Goal: Task Accomplishment & Management: Use online tool/utility

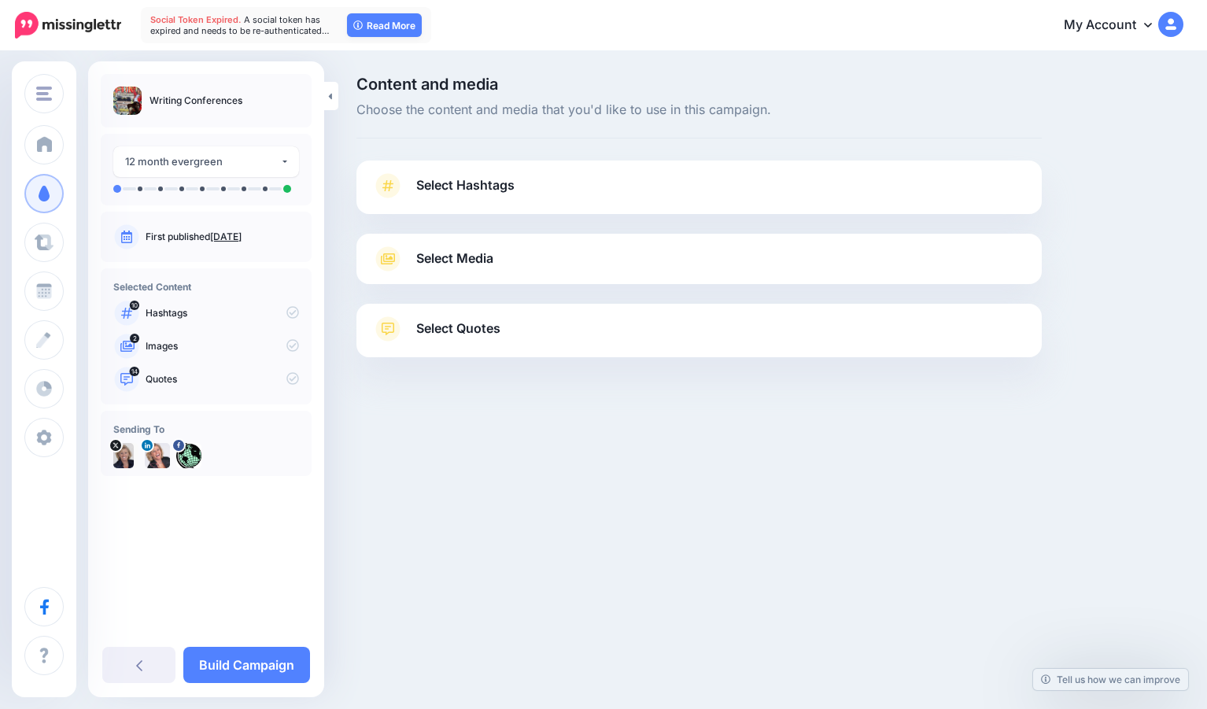
click at [461, 177] on span "Select Hashtags" at bounding box center [465, 185] width 98 height 21
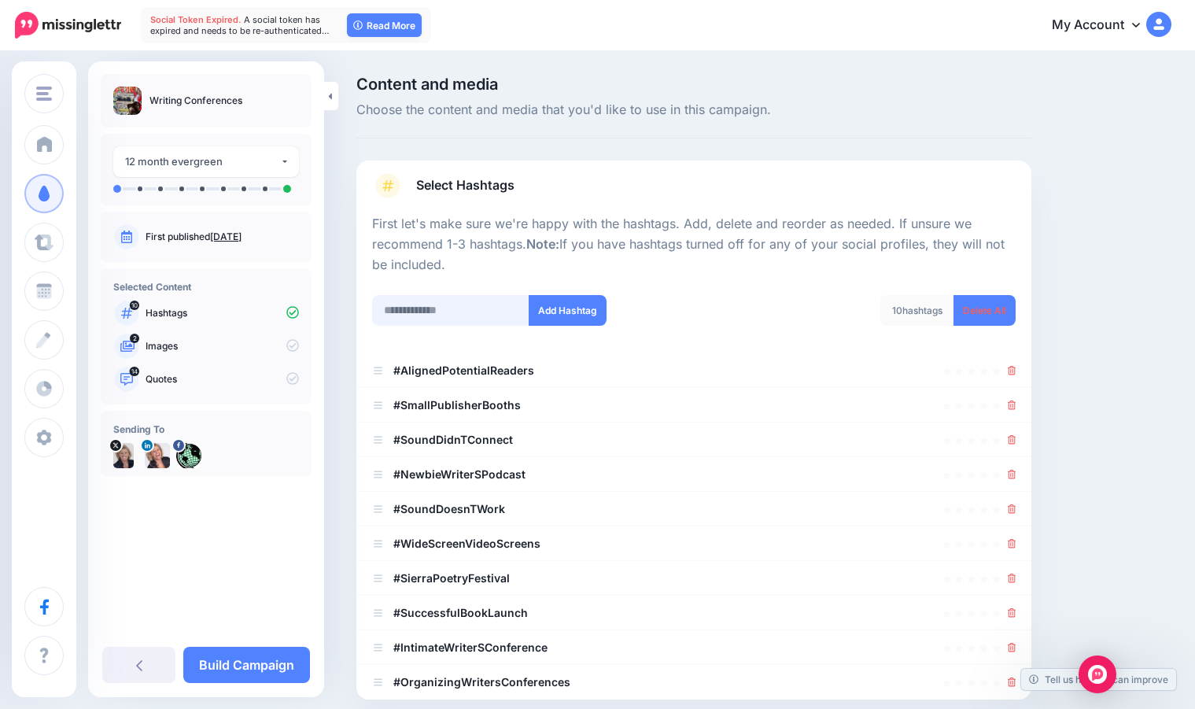
click at [410, 312] on input "text" at bounding box center [450, 310] width 157 height 31
type input "*******"
click at [559, 311] on button "Add Hashtag" at bounding box center [568, 310] width 78 height 31
click at [397, 309] on input "text" at bounding box center [450, 310] width 157 height 31
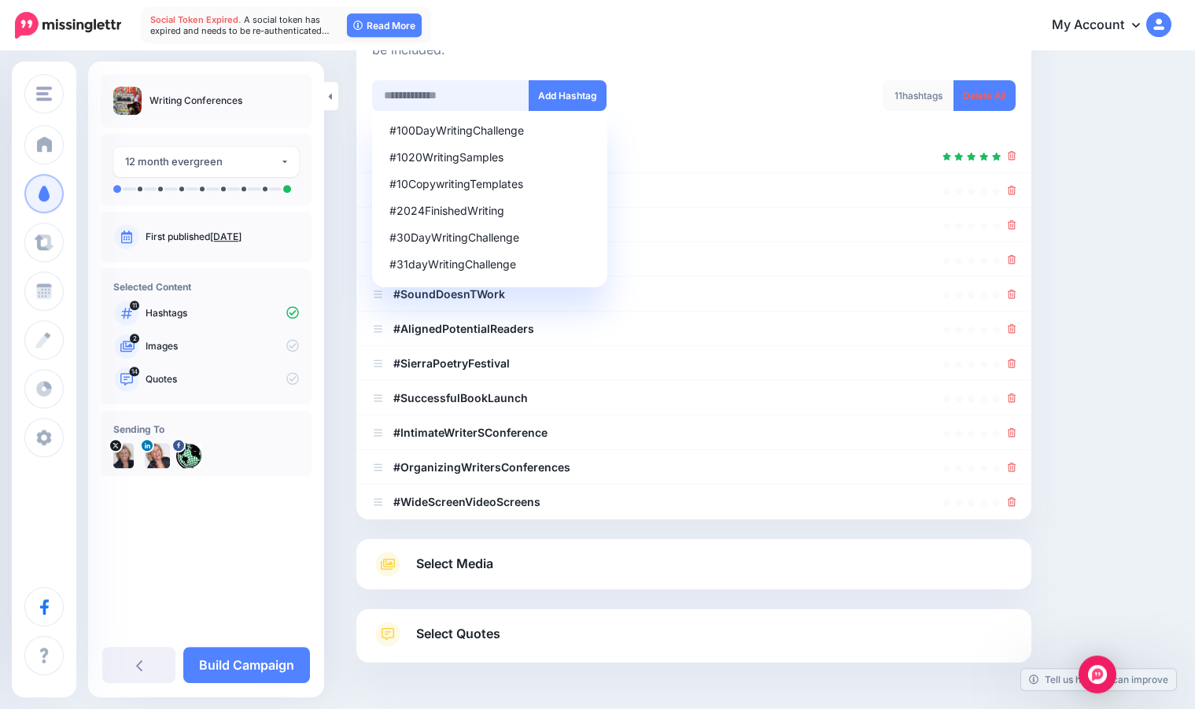
scroll to position [132, 0]
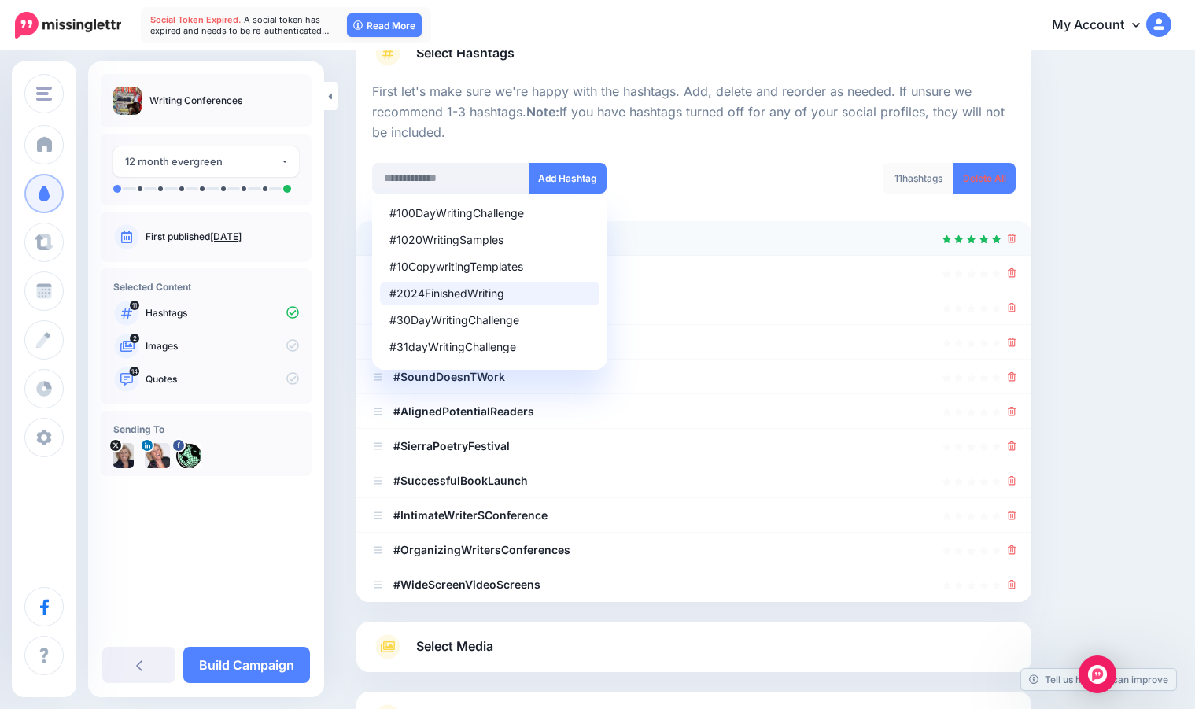
click at [691, 245] on div at bounding box center [694, 238] width 644 height 19
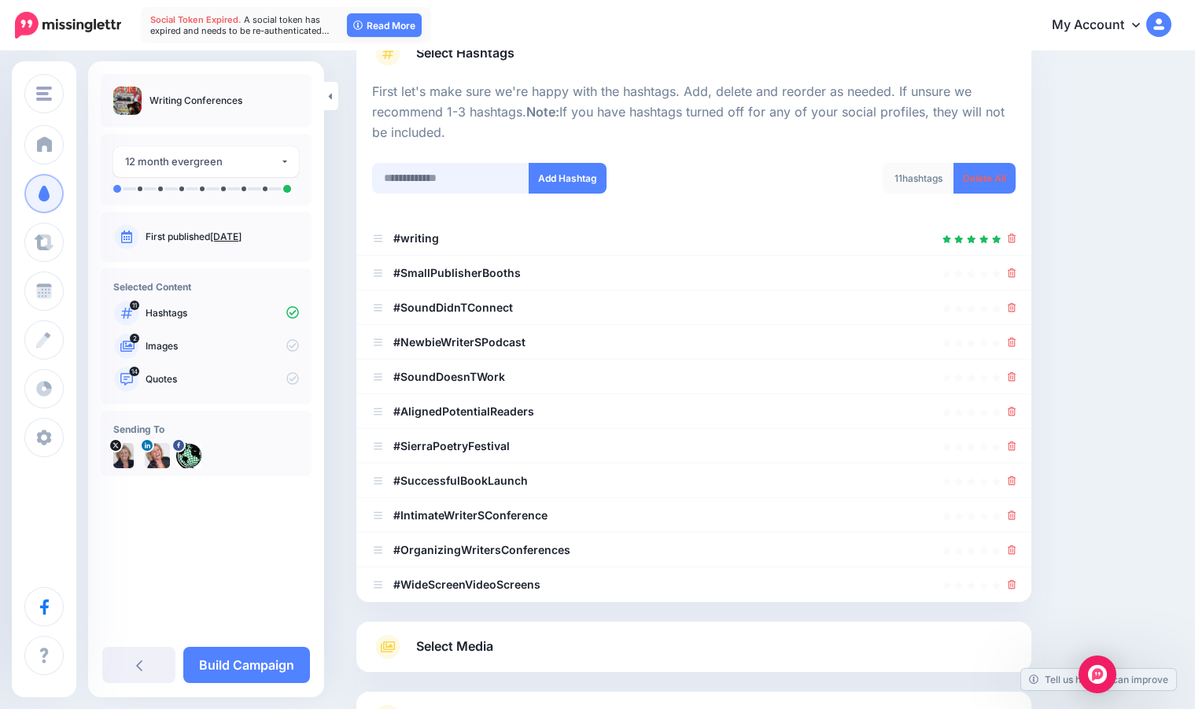
click at [418, 186] on input "text" at bounding box center [450, 178] width 157 height 31
type input "*"
type input "**********"
click at [556, 175] on button "Add Hashtag" at bounding box center [568, 178] width 78 height 31
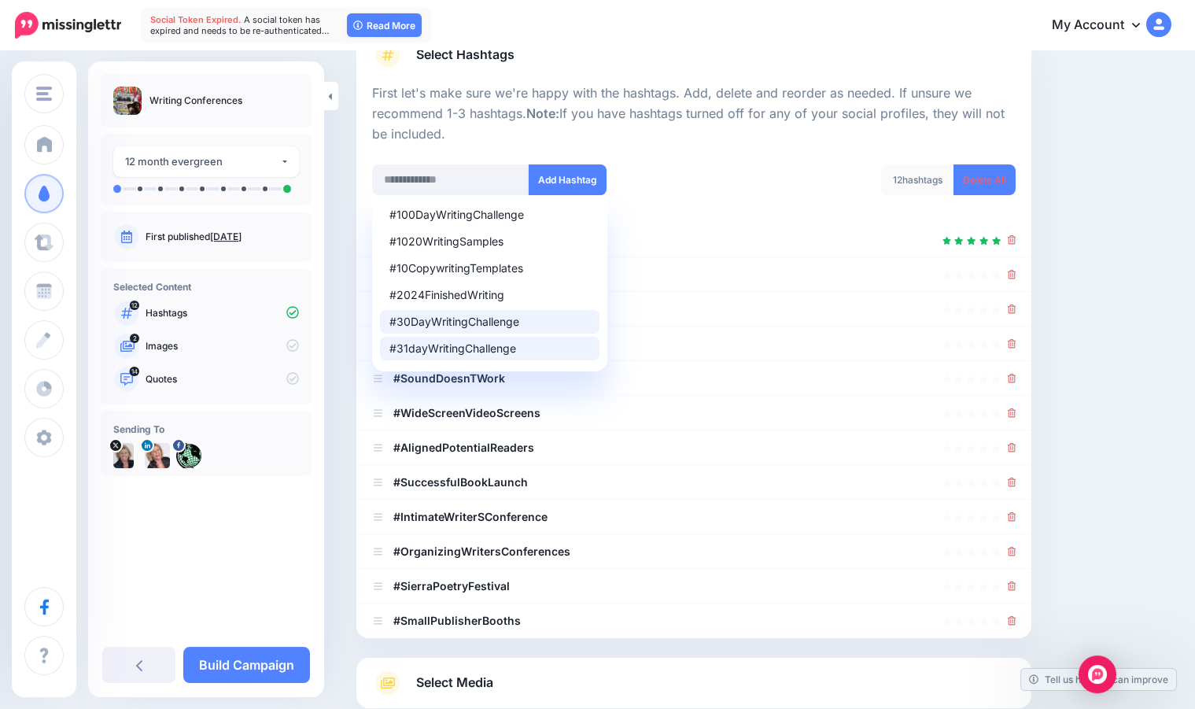
scroll to position [79, 0]
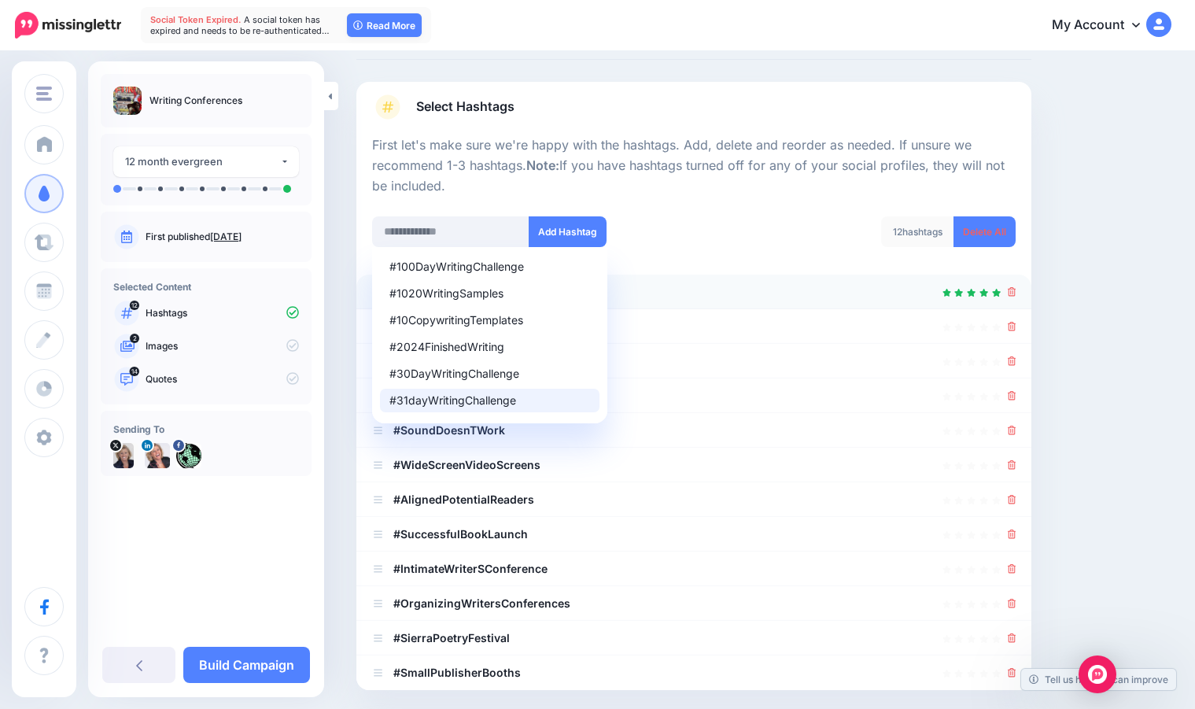
click at [716, 301] on div at bounding box center [694, 292] width 644 height 19
click at [670, 367] on div at bounding box center [694, 361] width 644 height 19
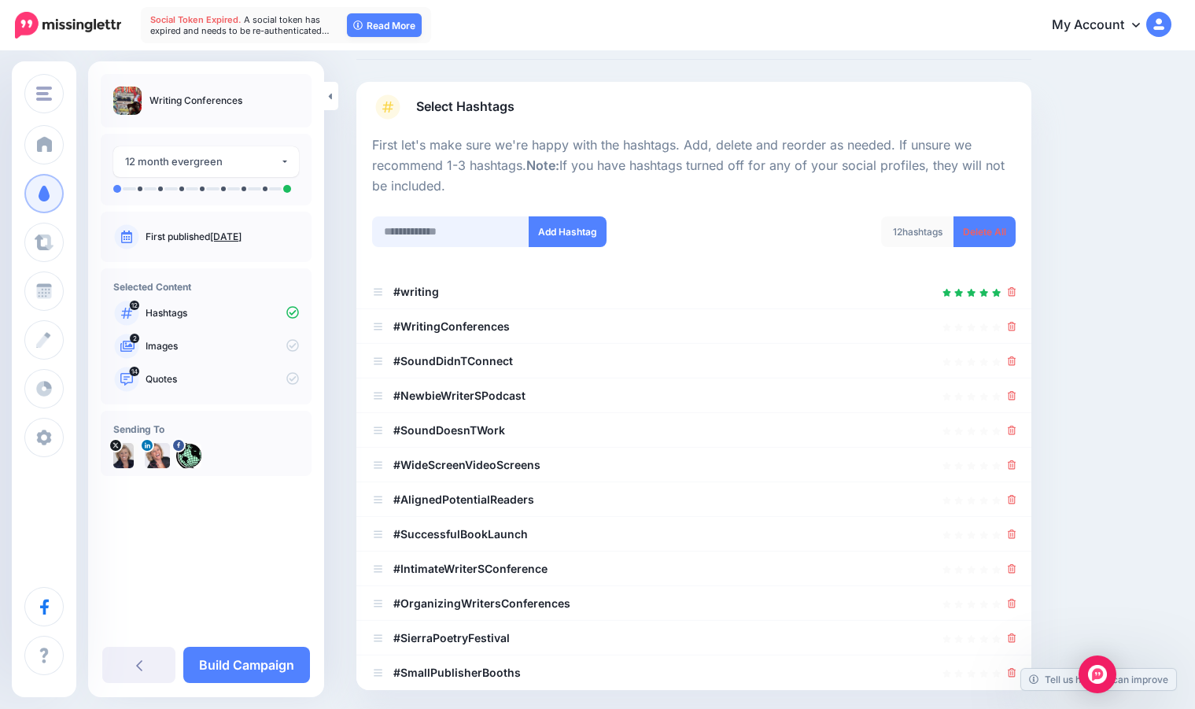
click at [390, 228] on input "text" at bounding box center [450, 231] width 157 height 31
type input "**********"
click at [586, 228] on button "Add Hashtag" at bounding box center [568, 231] width 78 height 31
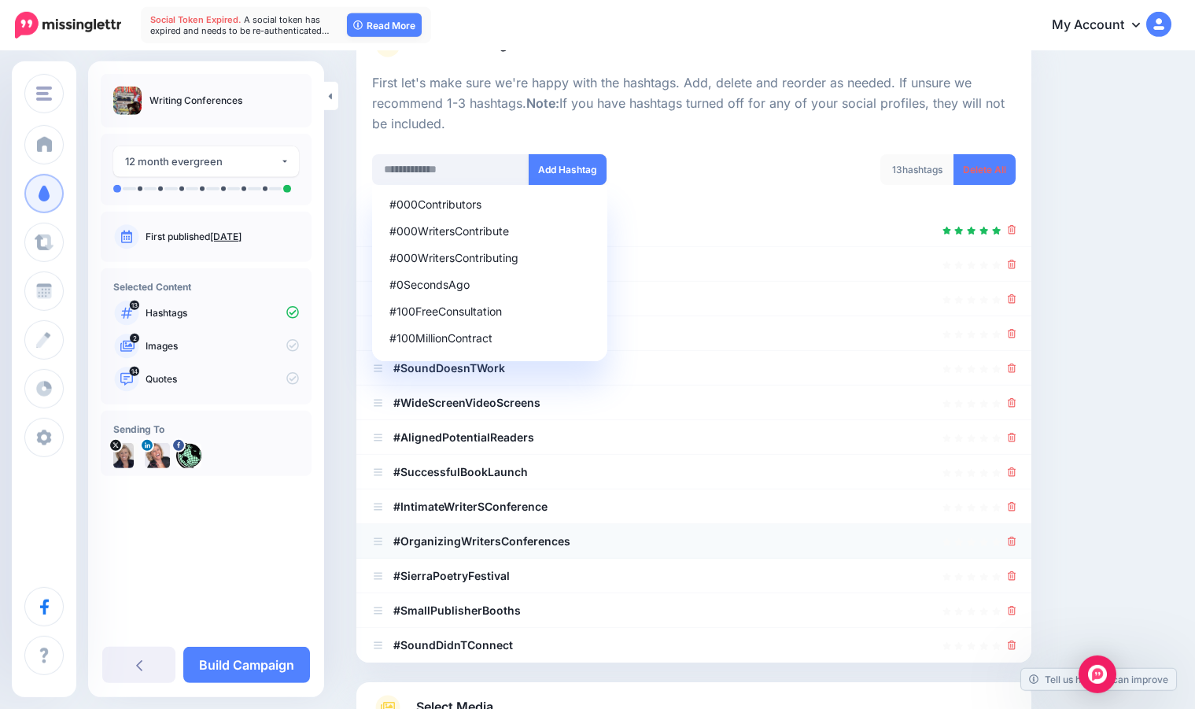
scroll to position [38, 0]
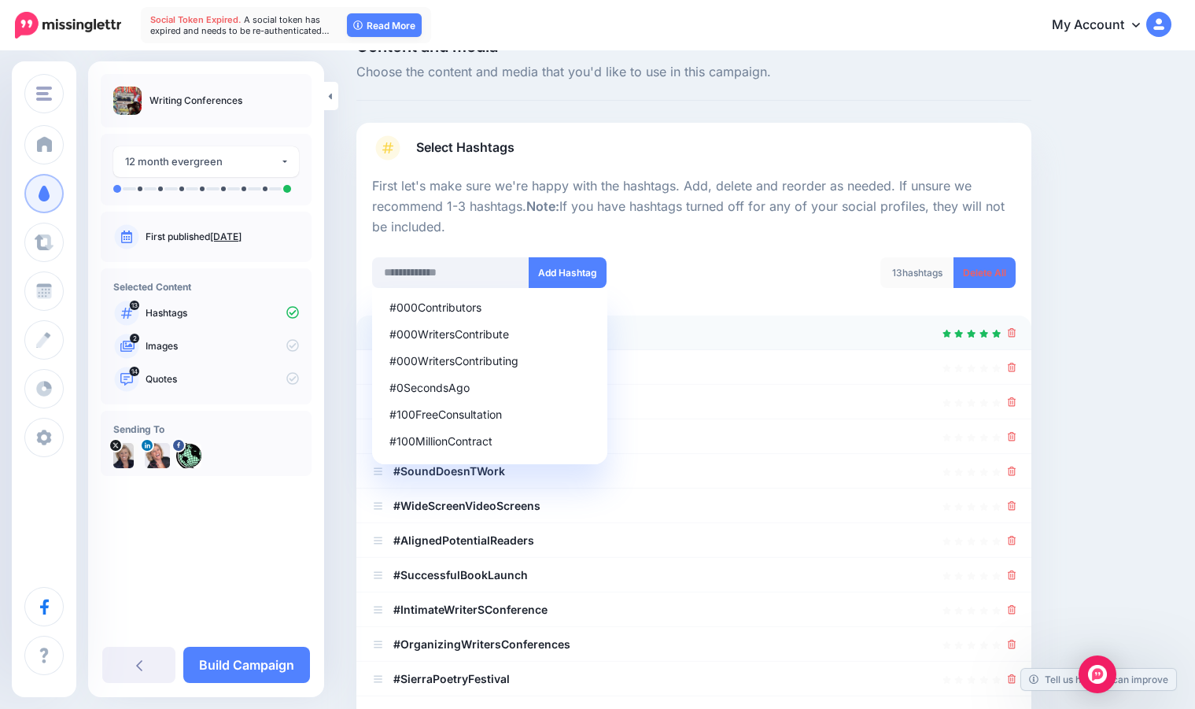
click at [766, 331] on div at bounding box center [694, 332] width 644 height 19
click at [675, 404] on div at bounding box center [694, 402] width 644 height 19
click at [676, 331] on div at bounding box center [694, 332] width 644 height 19
click at [682, 260] on div "#000Contributors #000WritersContribute #000WritersContributing #0SecondsAgo #10…" at bounding box center [527, 272] width 310 height 31
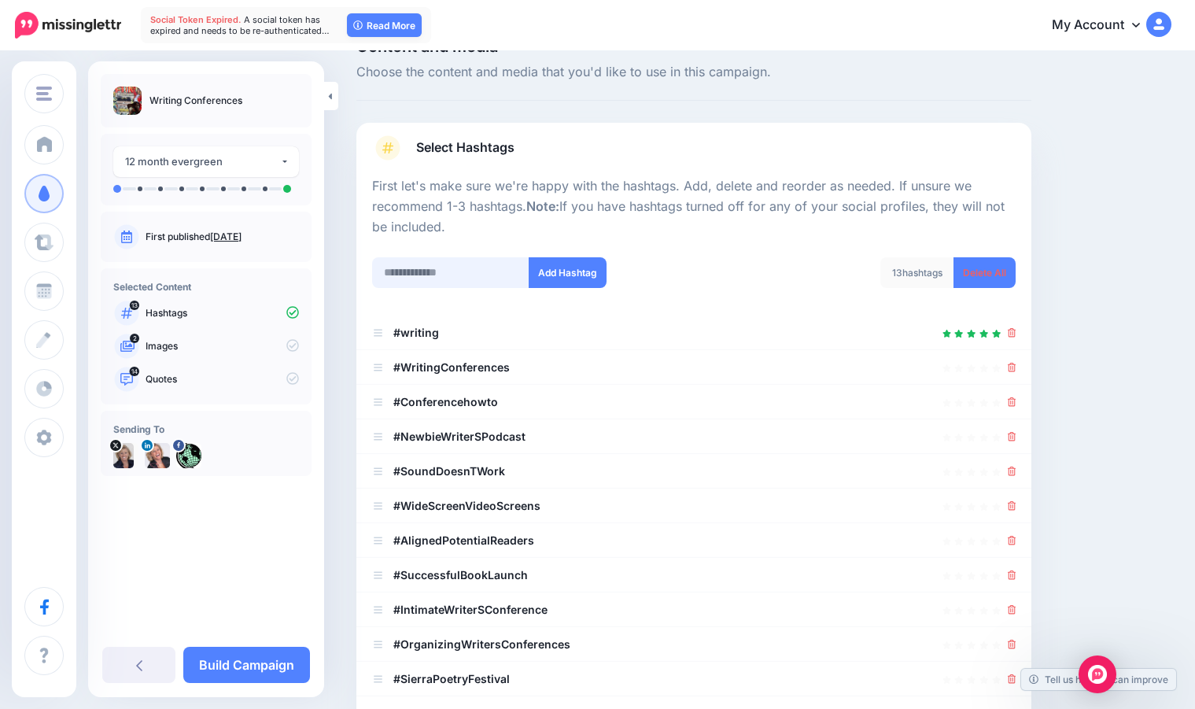
click at [393, 275] on input "text" at bounding box center [450, 272] width 157 height 31
type input "**********"
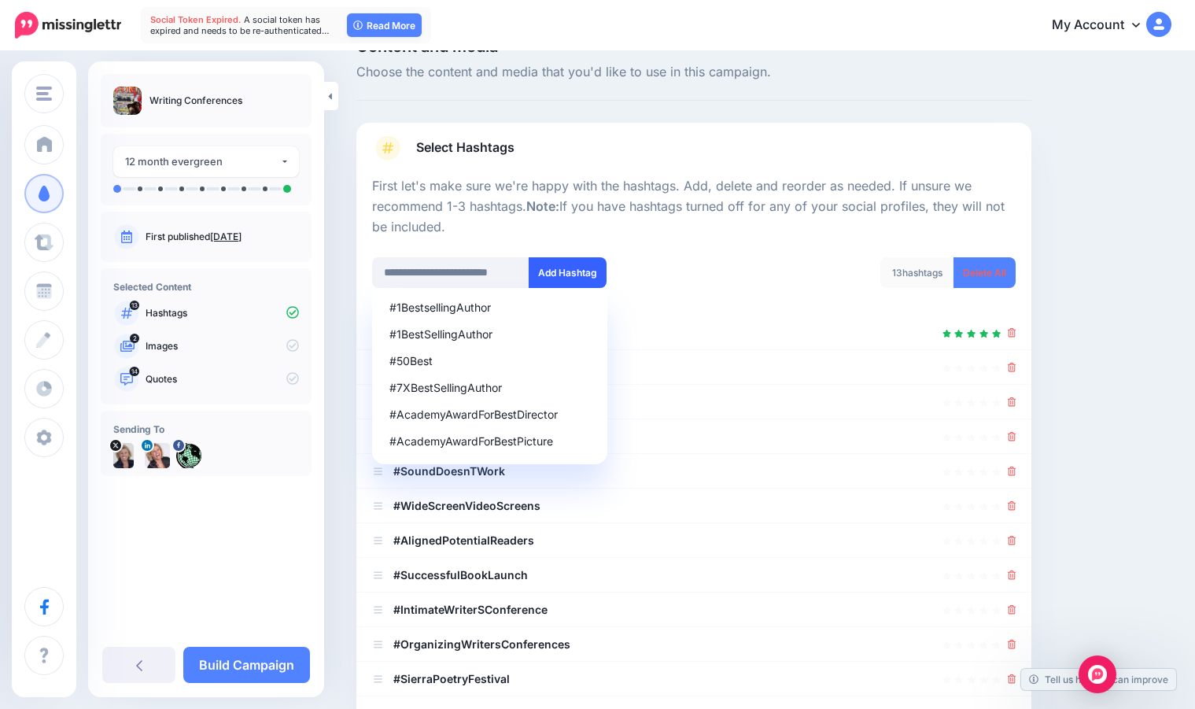
click at [562, 267] on button "Add Hashtag" at bounding box center [568, 272] width 78 height 31
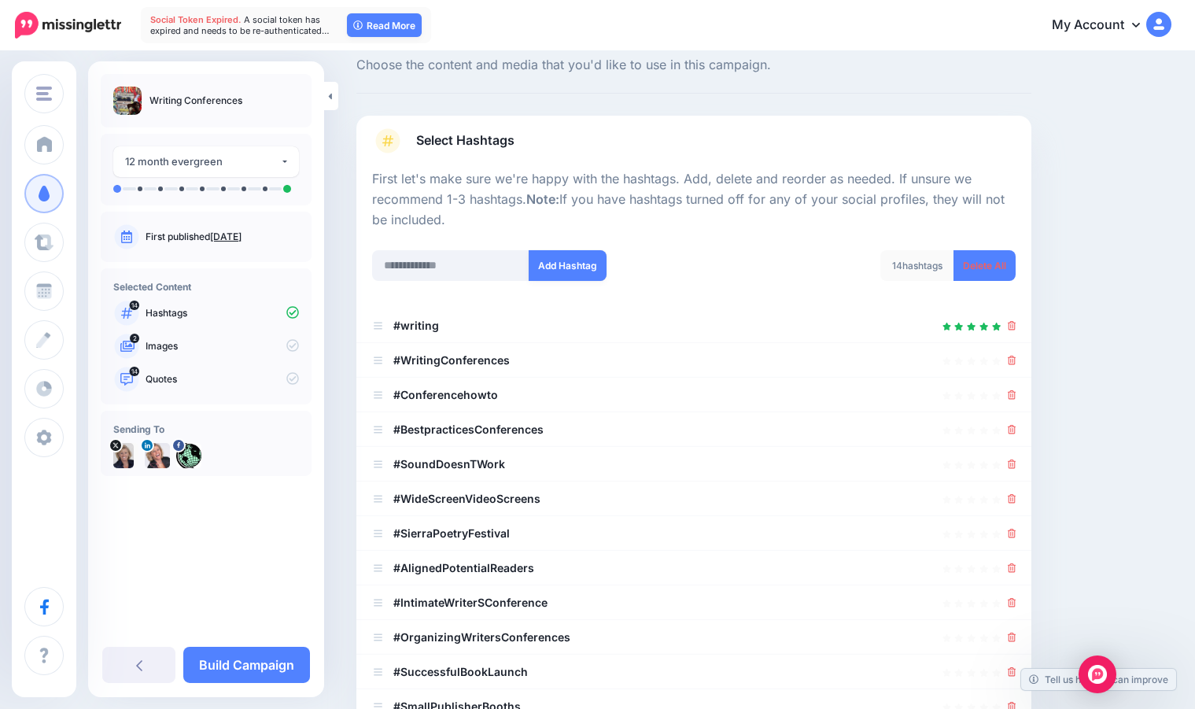
scroll to position [361, 0]
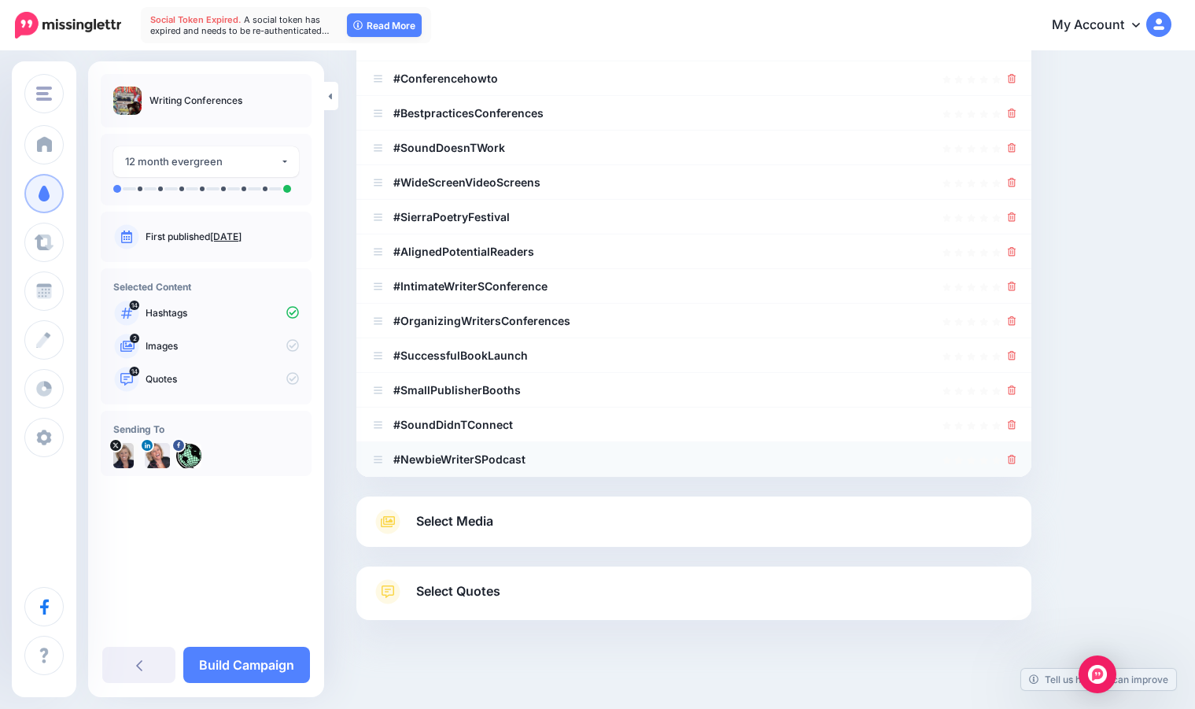
click at [1017, 458] on icon at bounding box center [1012, 459] width 9 height 9
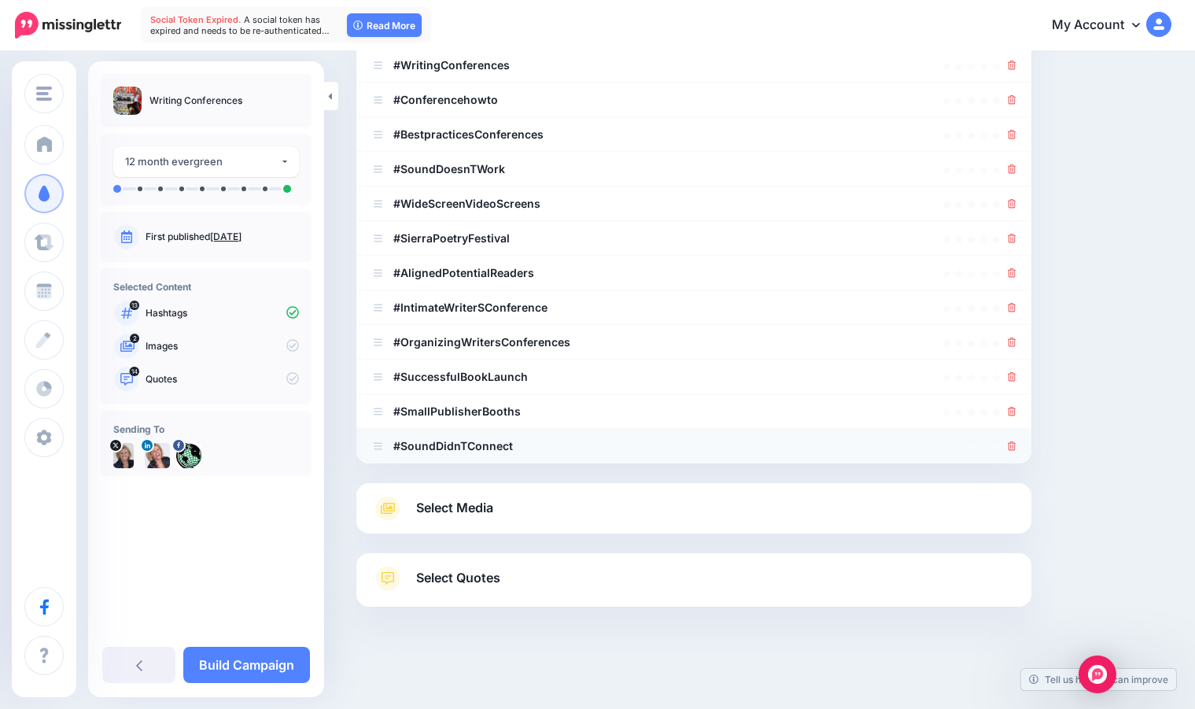
click at [1017, 445] on icon at bounding box center [1012, 445] width 9 height 9
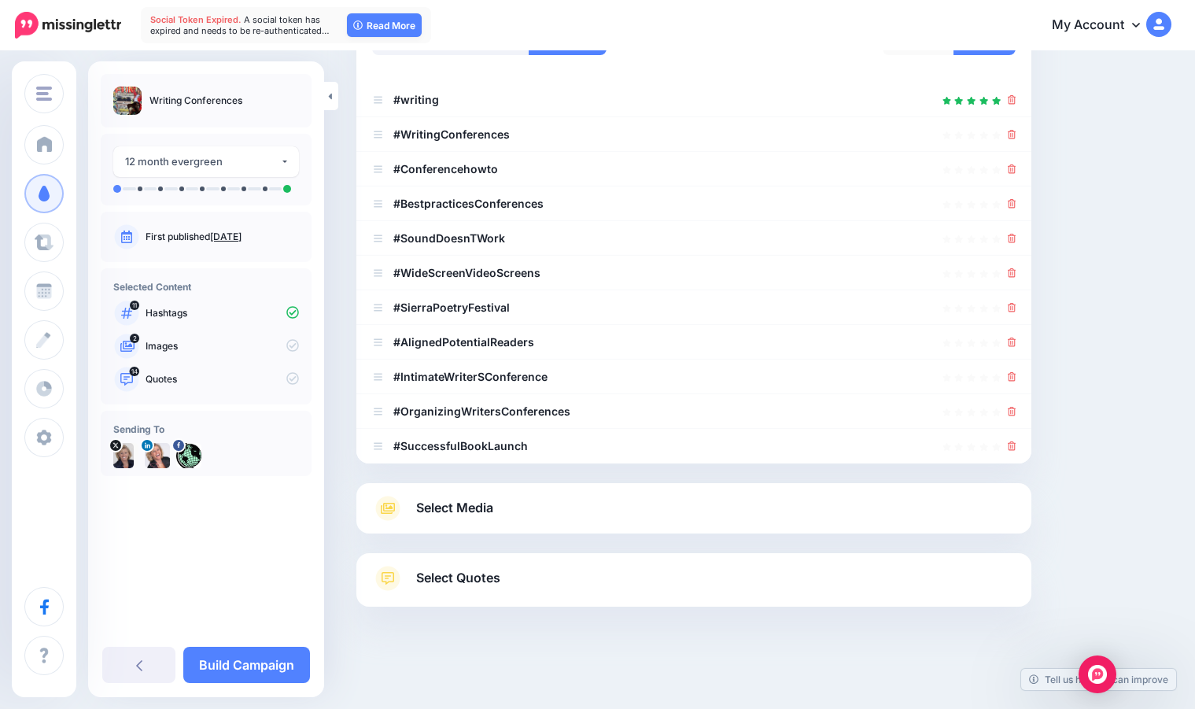
click at [1017, 445] on icon at bounding box center [1012, 445] width 9 height 9
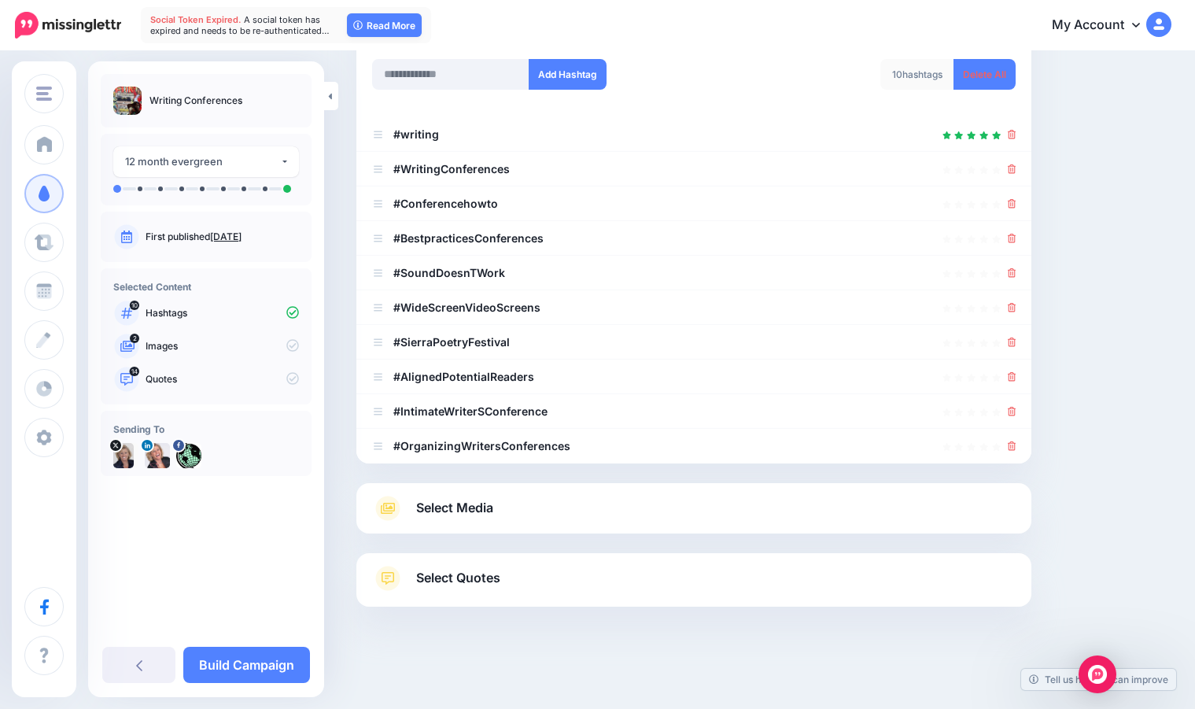
scroll to position [236, 0]
click at [1017, 445] on icon at bounding box center [1012, 445] width 9 height 9
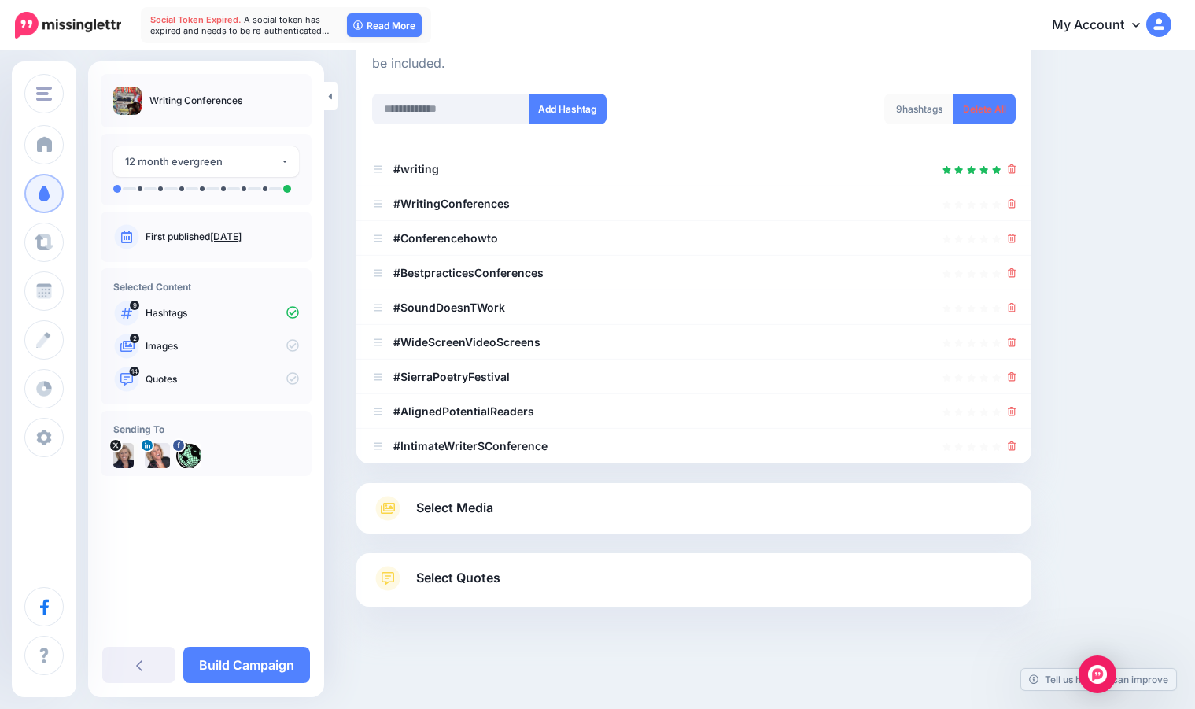
click at [1017, 445] on icon at bounding box center [1012, 445] width 9 height 9
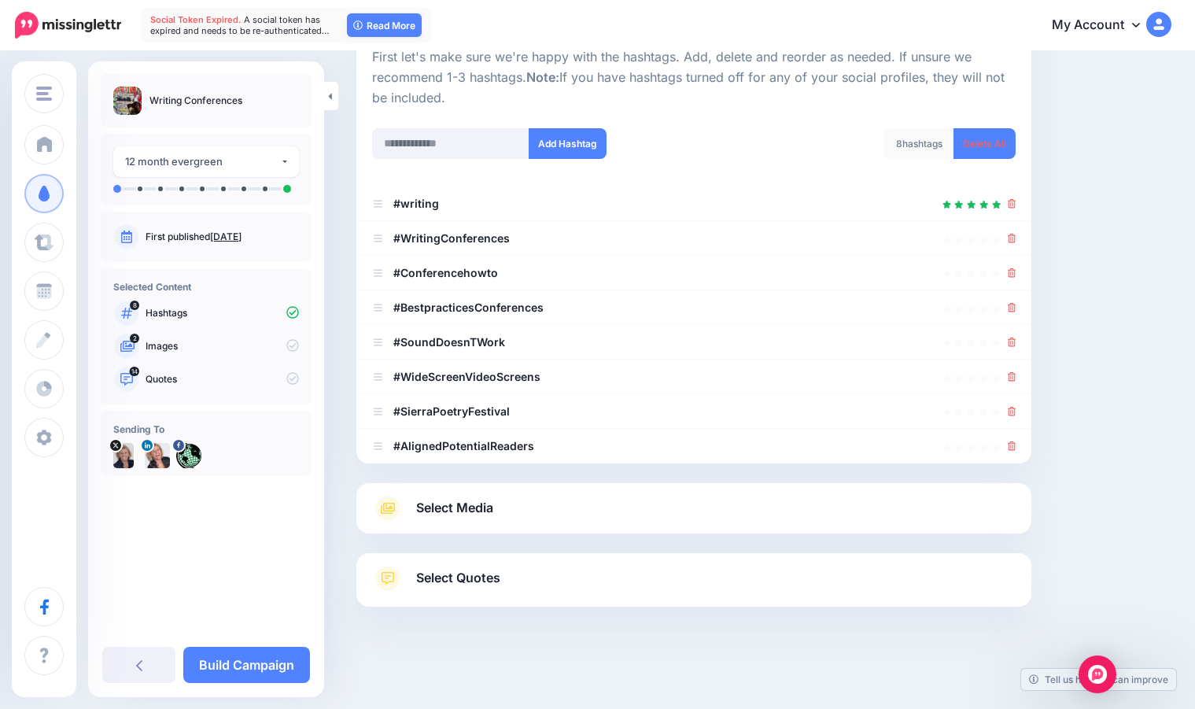
scroll to position [167, 0]
click at [1017, 445] on icon at bounding box center [1012, 445] width 9 height 9
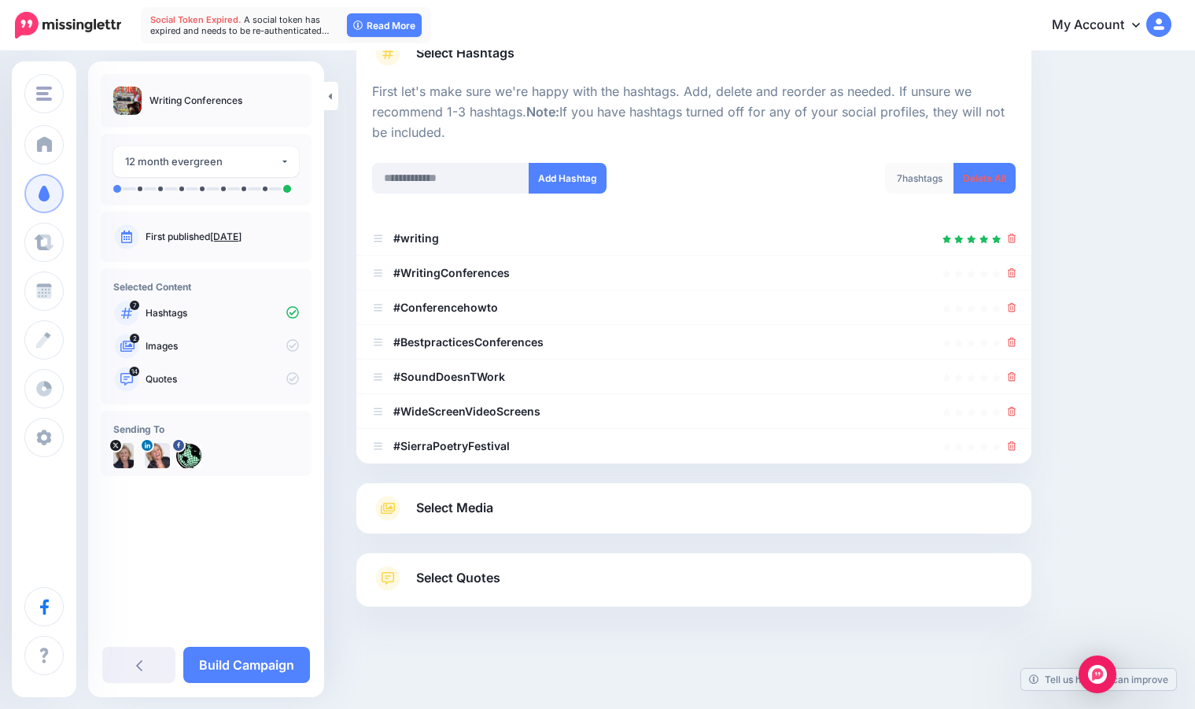
scroll to position [132, 0]
click at [1017, 445] on icon at bounding box center [1012, 445] width 9 height 9
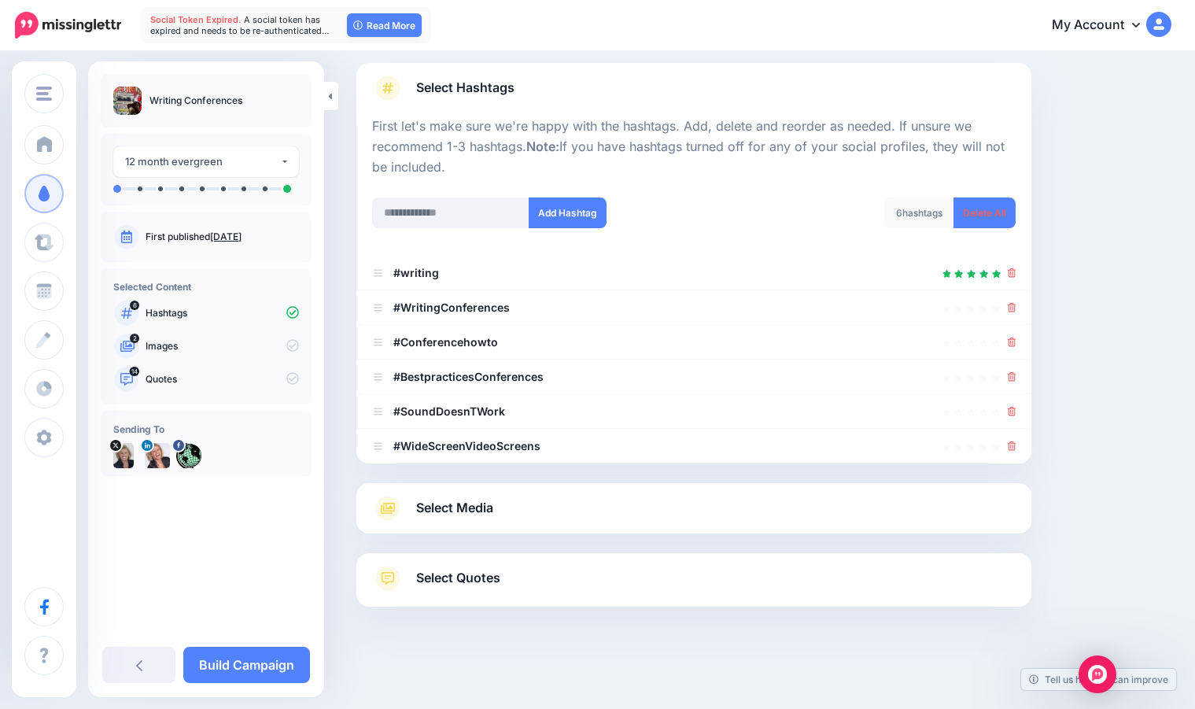
click at [1017, 445] on icon at bounding box center [1012, 445] width 9 height 9
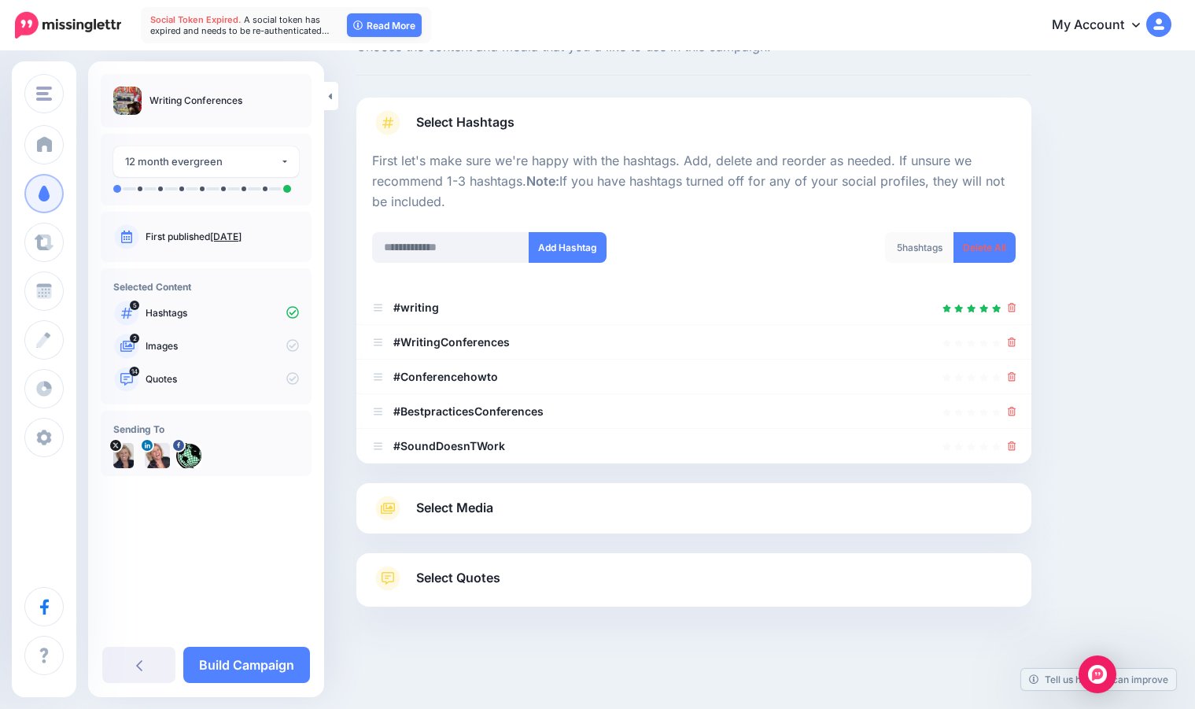
scroll to position [63, 0]
click at [1017, 445] on icon at bounding box center [1012, 445] width 9 height 9
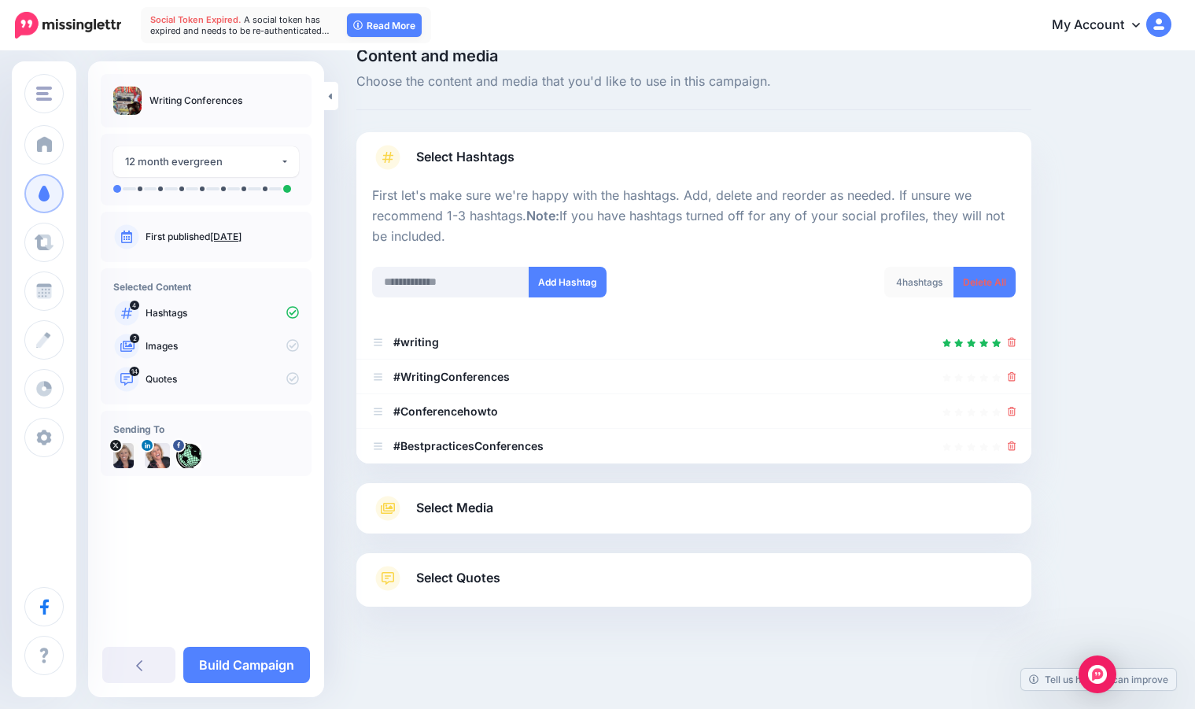
click at [796, 506] on link "Select Media" at bounding box center [694, 508] width 644 height 25
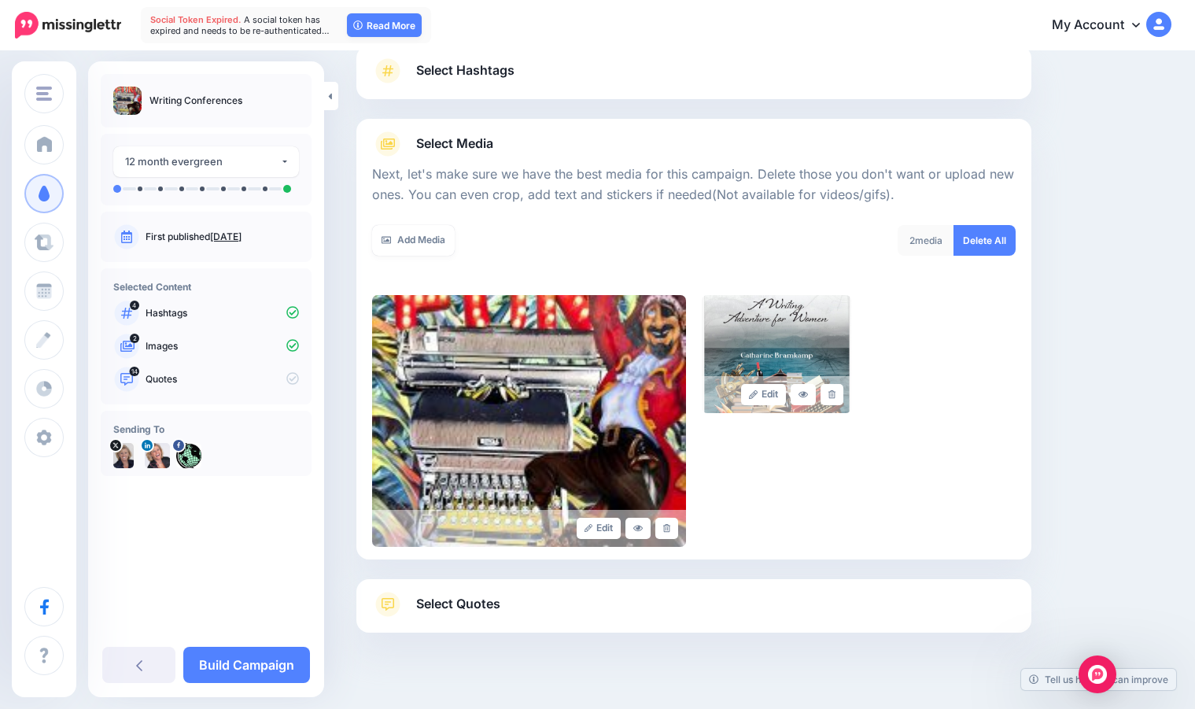
scroll to position [141, 0]
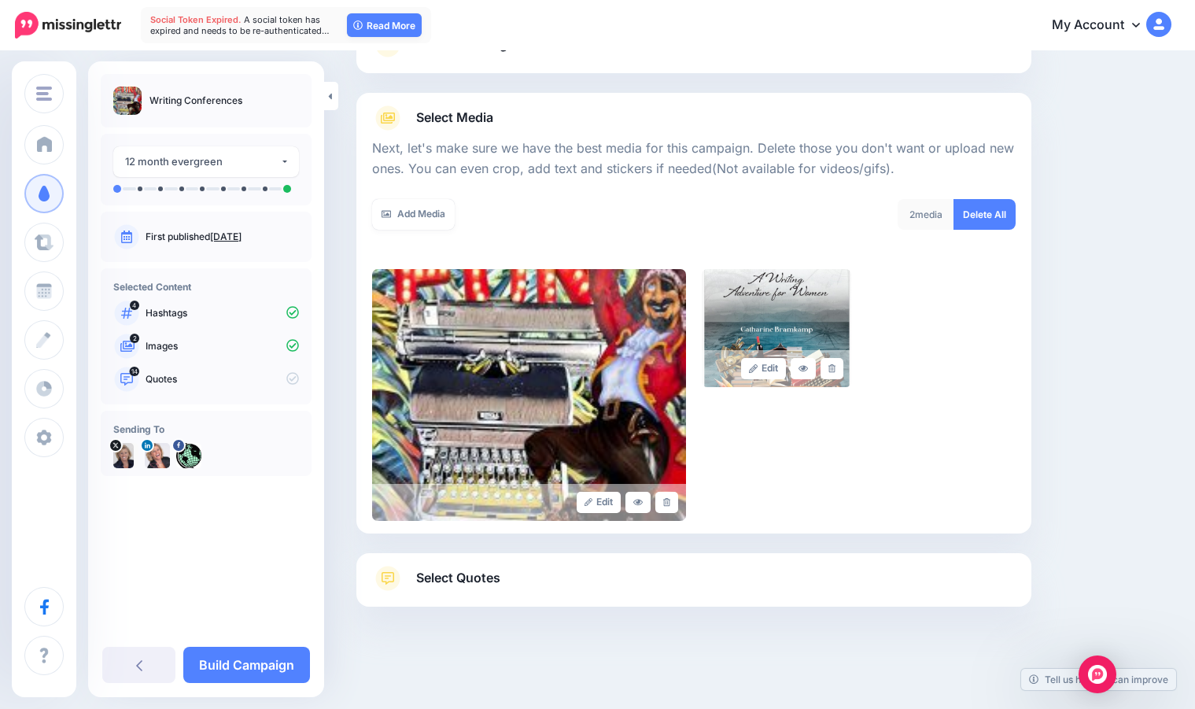
click at [766, 583] on link "Select Quotes" at bounding box center [694, 586] width 644 height 41
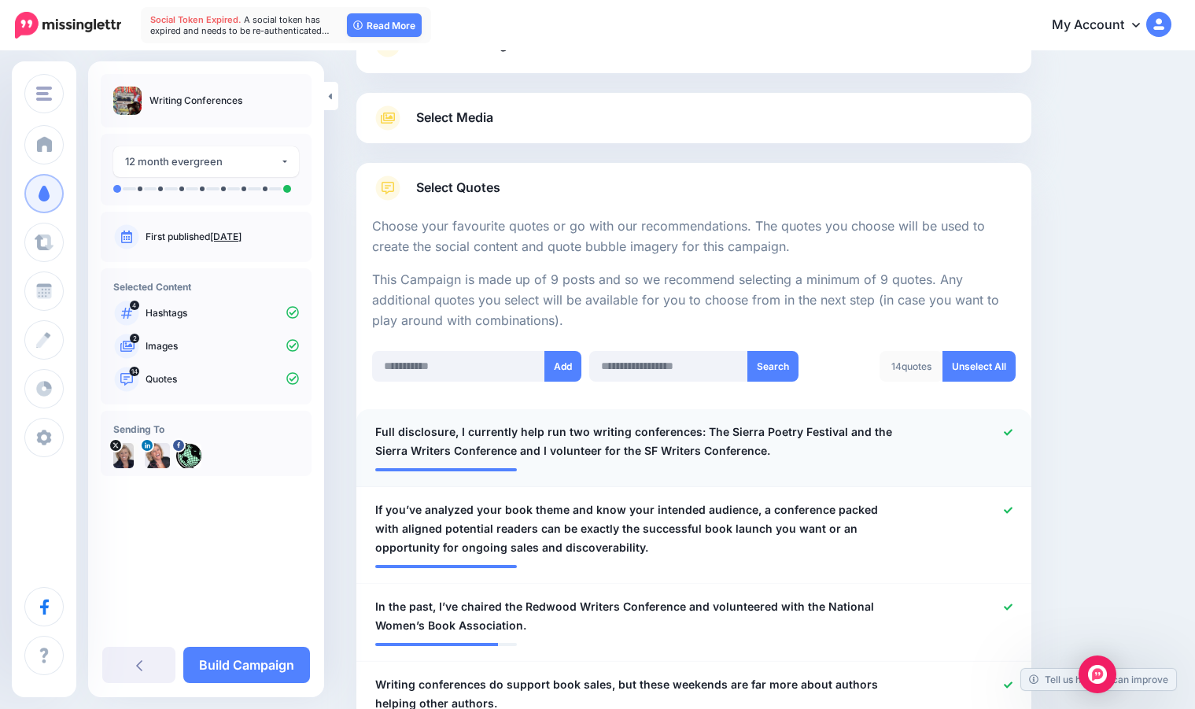
click at [1013, 433] on icon at bounding box center [1008, 432] width 9 height 6
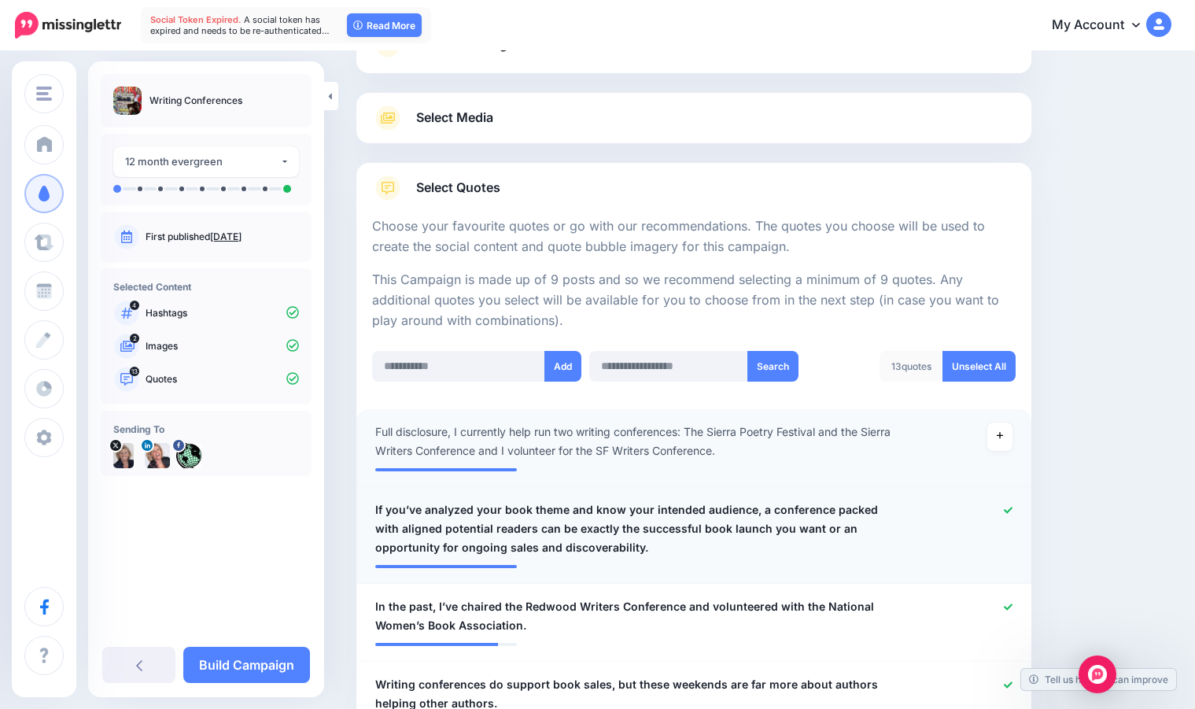
click at [614, 535] on span "If you’ve analyzed your book theme and know your intended audience, a conferenc…" at bounding box center [638, 528] width 527 height 57
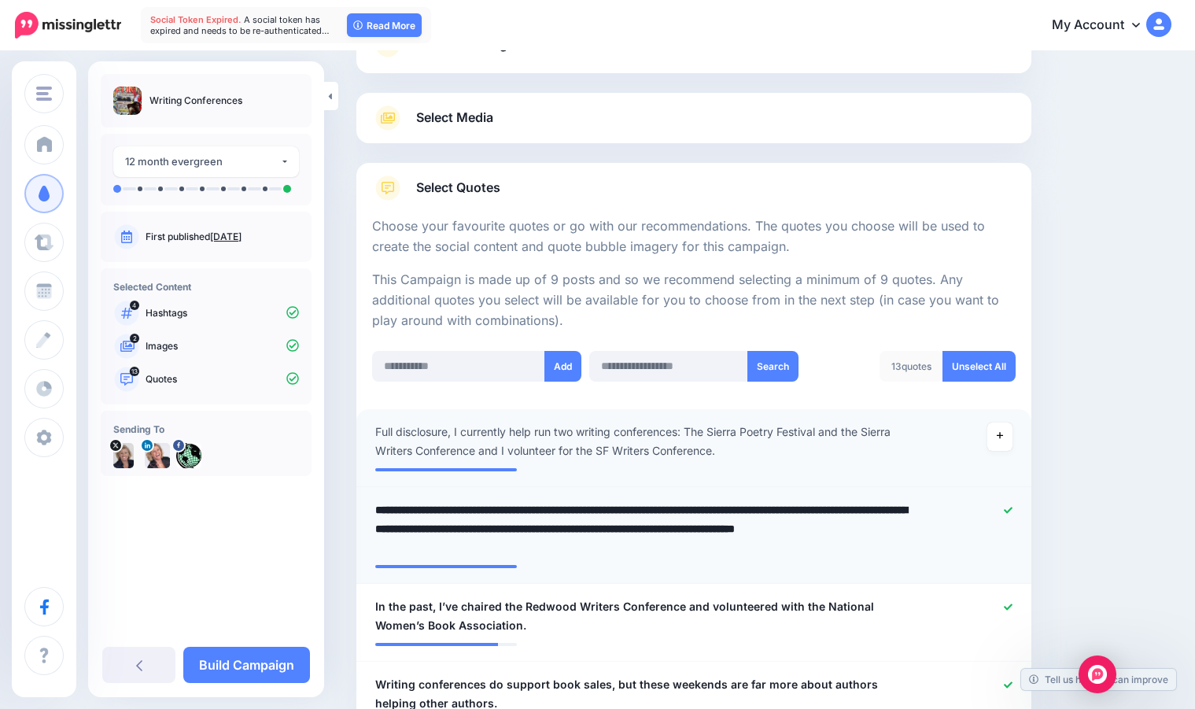
drag, startPoint x: 759, startPoint y: 514, endPoint x: 330, endPoint y: 501, distance: 429.8
click at [375, 501] on textarea "**********" at bounding box center [643, 528] width 536 height 57
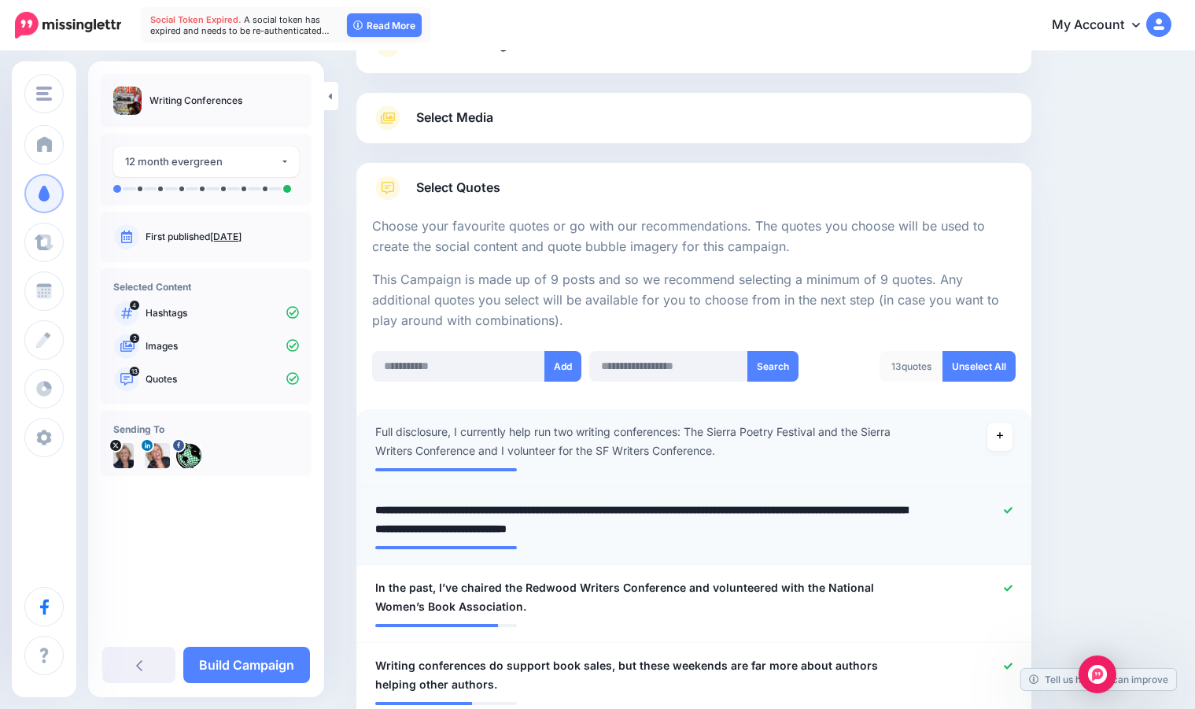
click at [461, 529] on textarea "**********" at bounding box center [643, 519] width 536 height 38
drag, startPoint x: 471, startPoint y: 528, endPoint x: 818, endPoint y: 535, distance: 347.1
click at [818, 535] on textarea "**********" at bounding box center [643, 519] width 536 height 38
type textarea "**********"
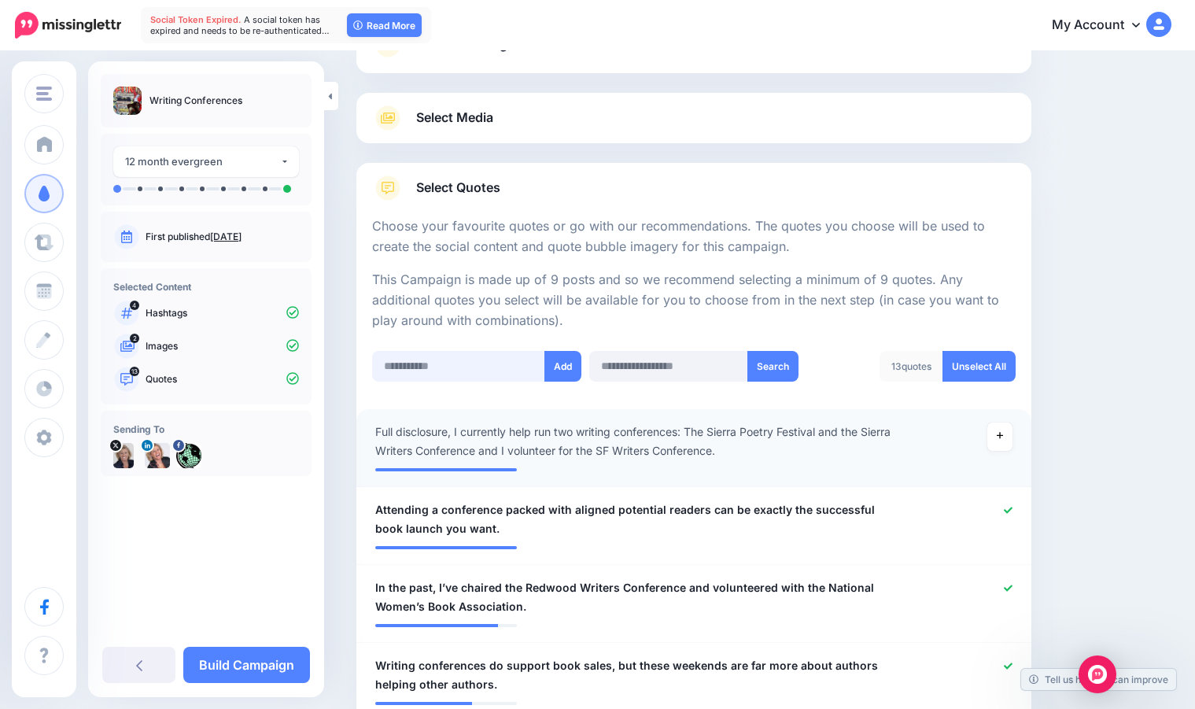
click at [460, 371] on input "text" at bounding box center [458, 366] width 173 height 31
paste input "**********"
drag, startPoint x: 539, startPoint y: 366, endPoint x: 512, endPoint y: 364, distance: 26.9
click at [512, 364] on input "**********" at bounding box center [460, 366] width 176 height 31
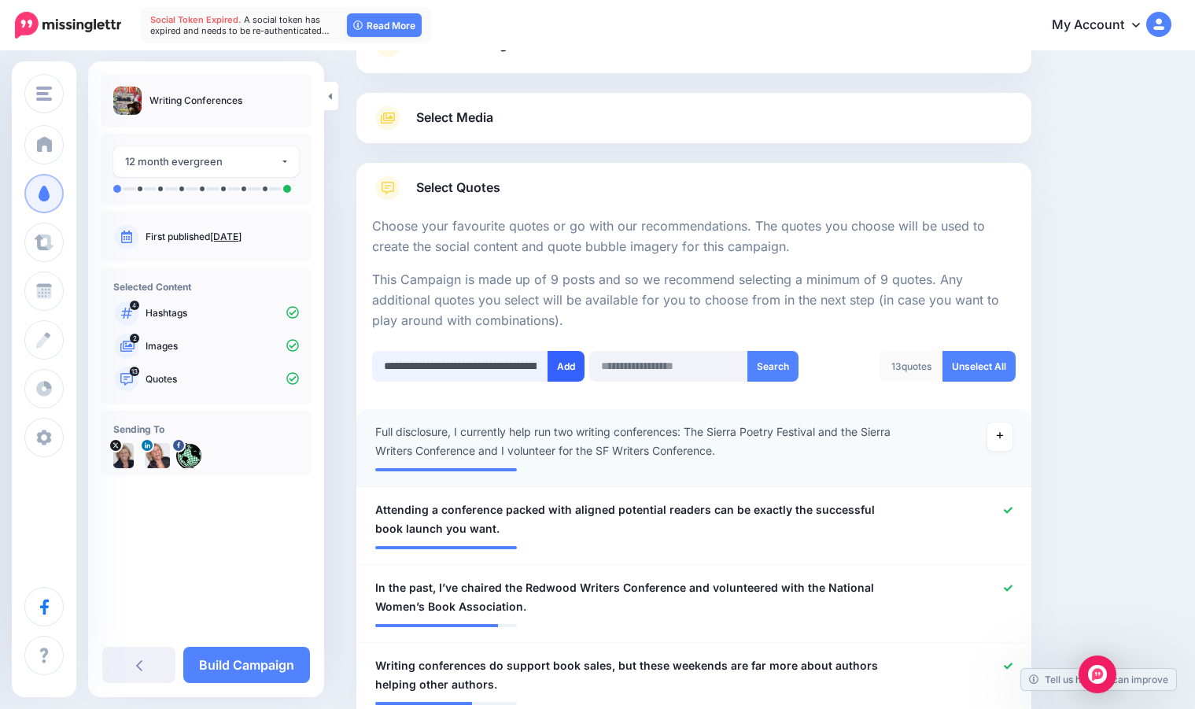
type input "**********"
click at [560, 370] on button "Add" at bounding box center [566, 366] width 37 height 31
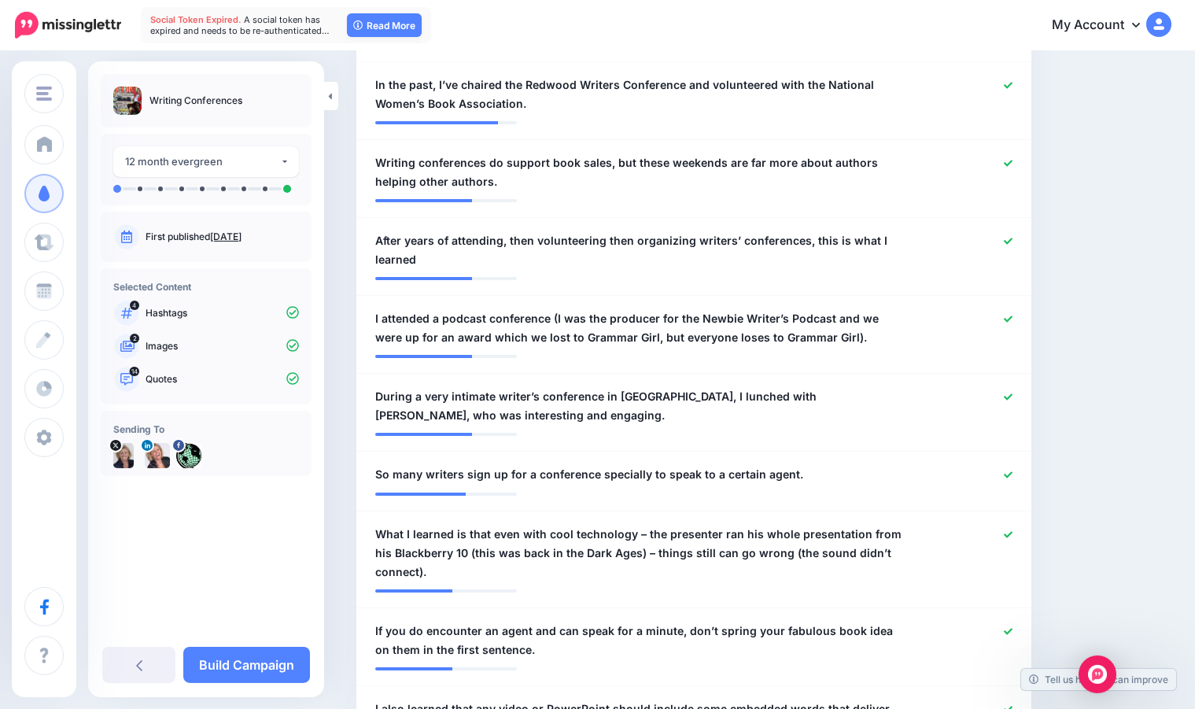
scroll to position [570, 0]
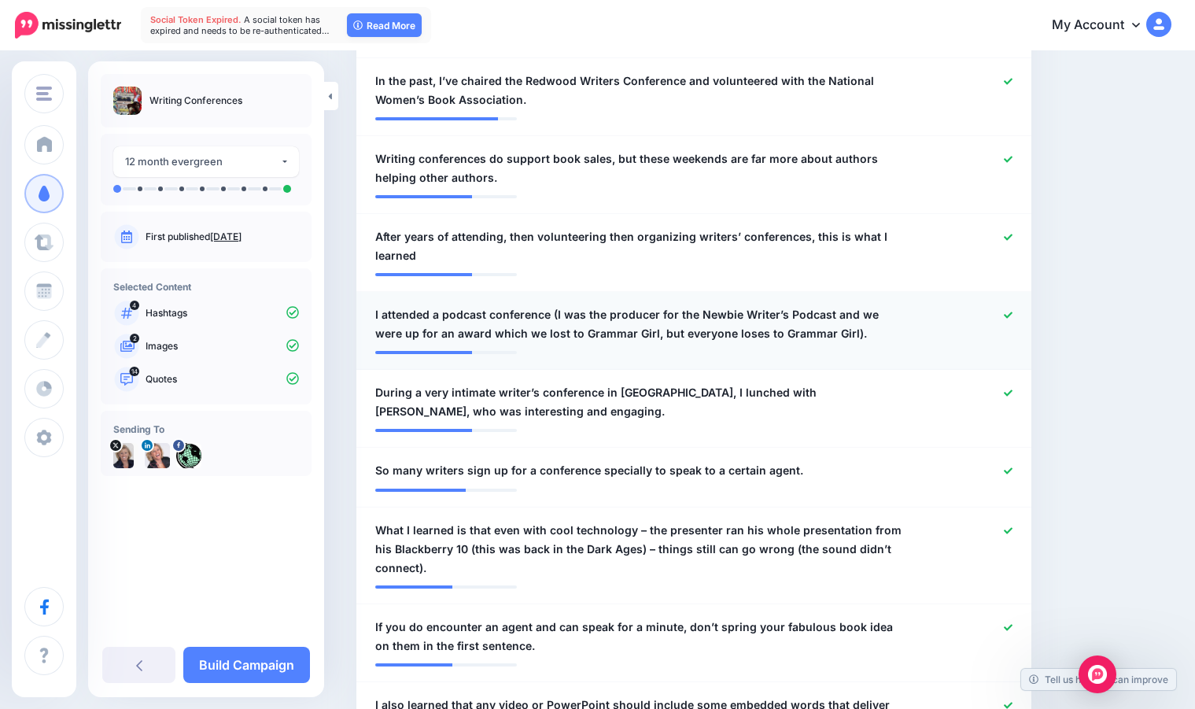
click at [1023, 316] on div at bounding box center [969, 324] width 110 height 38
click at [1013, 314] on icon at bounding box center [1008, 315] width 9 height 9
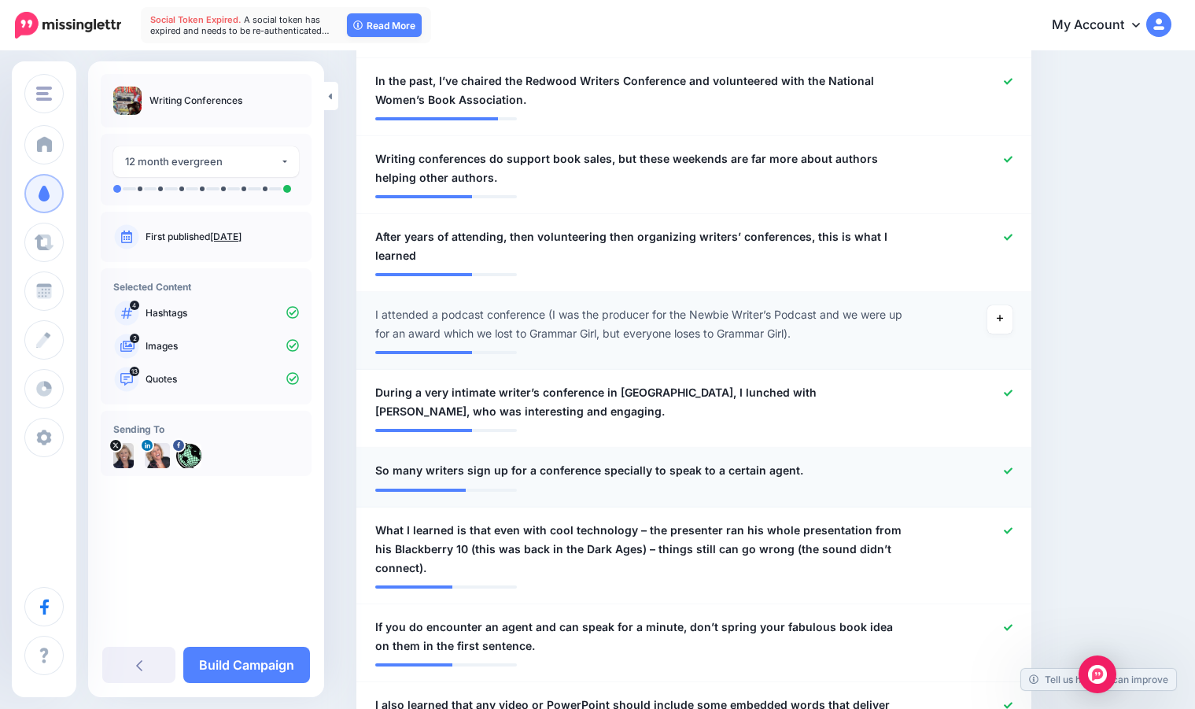
click at [568, 465] on span "So many writers sign up for a conference specially to speak to a certain agent." at bounding box center [589, 470] width 428 height 19
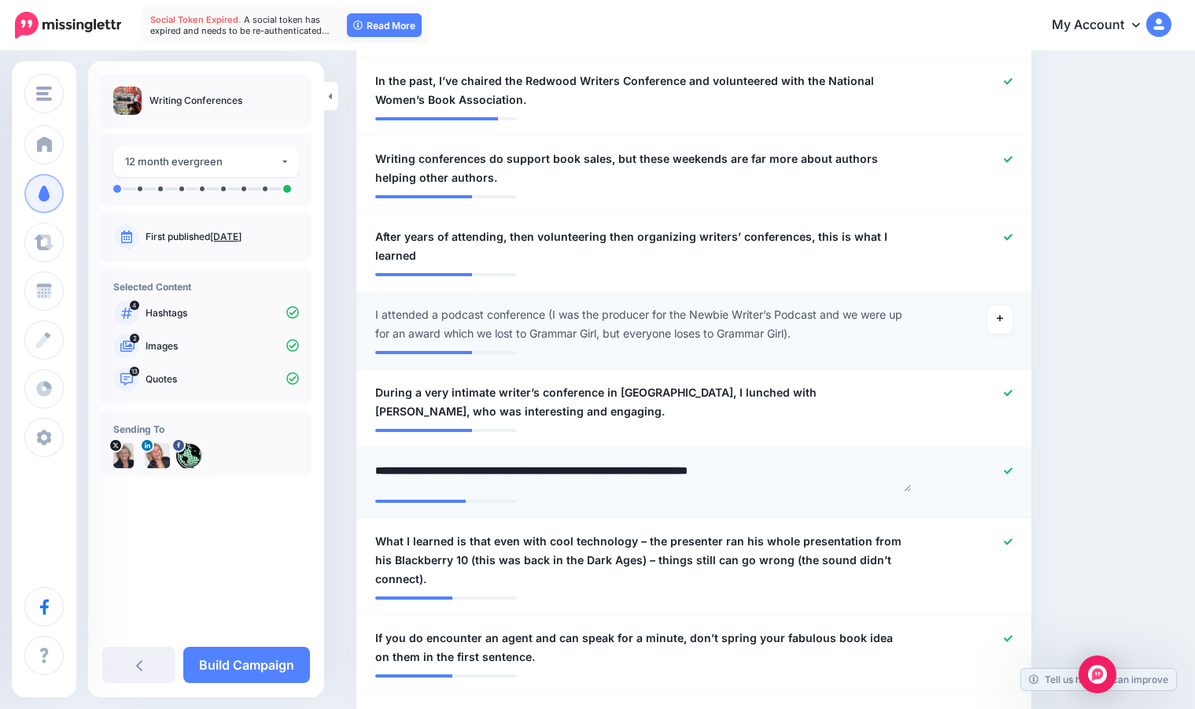
drag, startPoint x: 397, startPoint y: 471, endPoint x: 374, endPoint y: 471, distance: 23.6
click at [375, 471] on textarea "**********" at bounding box center [643, 476] width 536 height 31
type textarea "**********"
click at [519, 398] on span "During a very intimate writer’s conference in [GEOGRAPHIC_DATA], I lunched with…" at bounding box center [638, 402] width 527 height 38
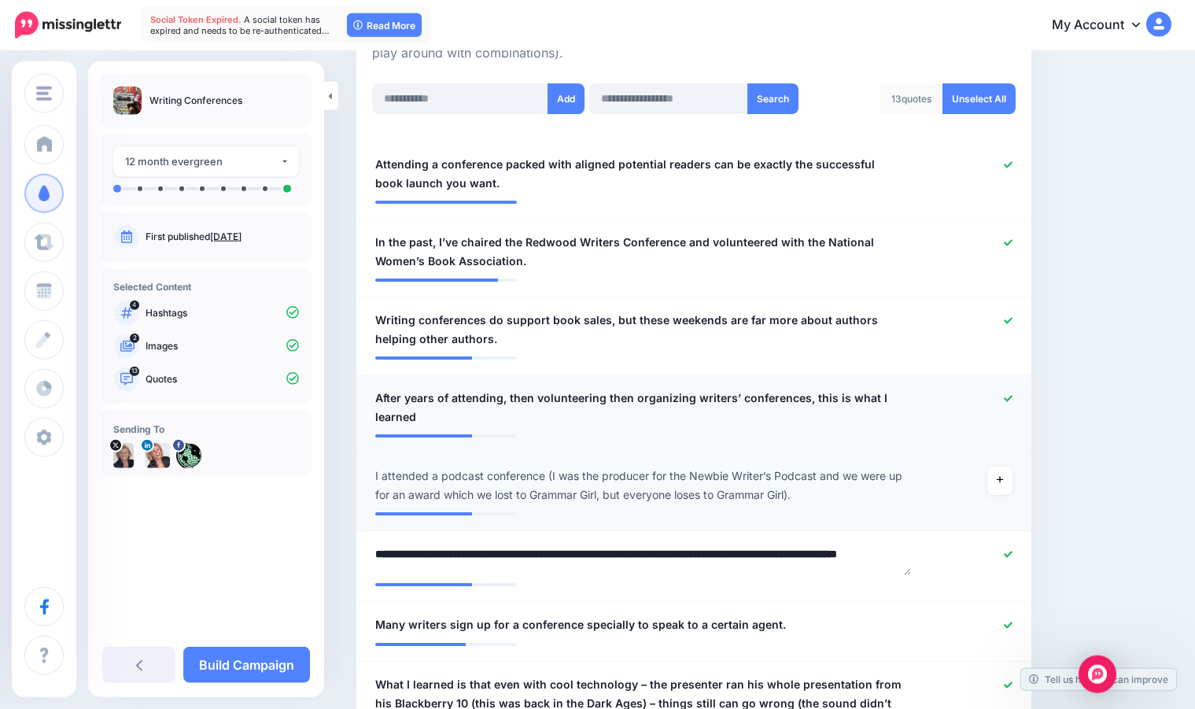
scroll to position [406, 0]
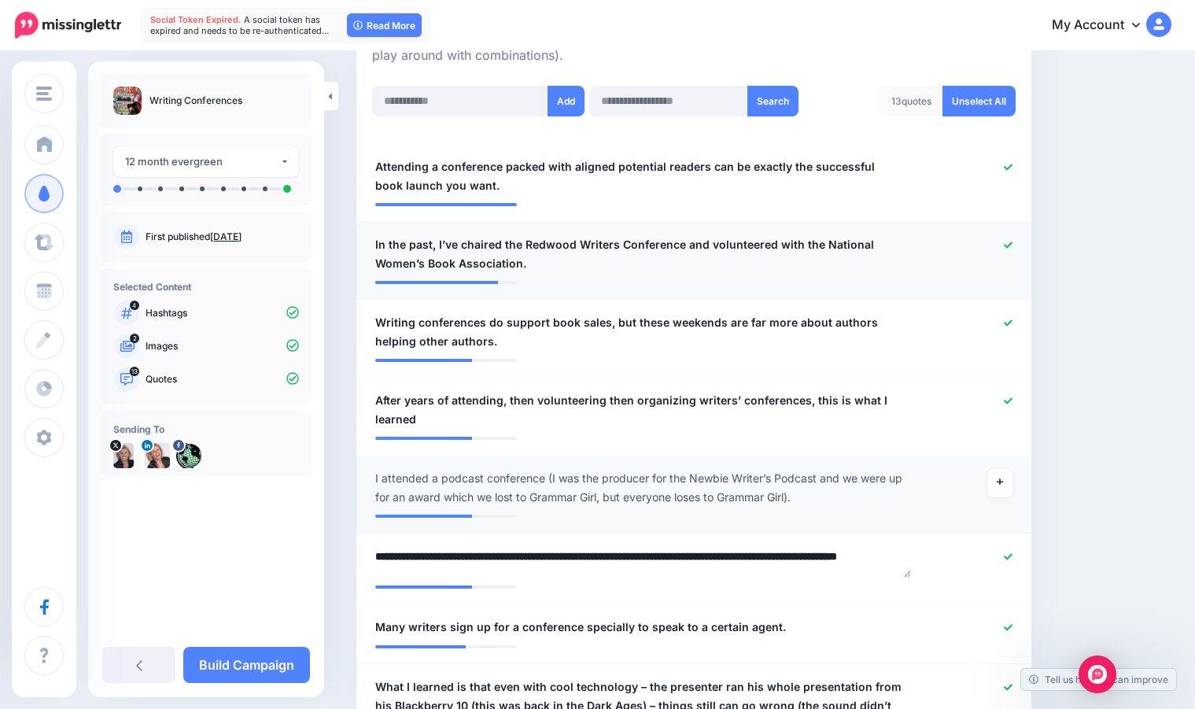
click at [1013, 243] on icon at bounding box center [1008, 245] width 9 height 9
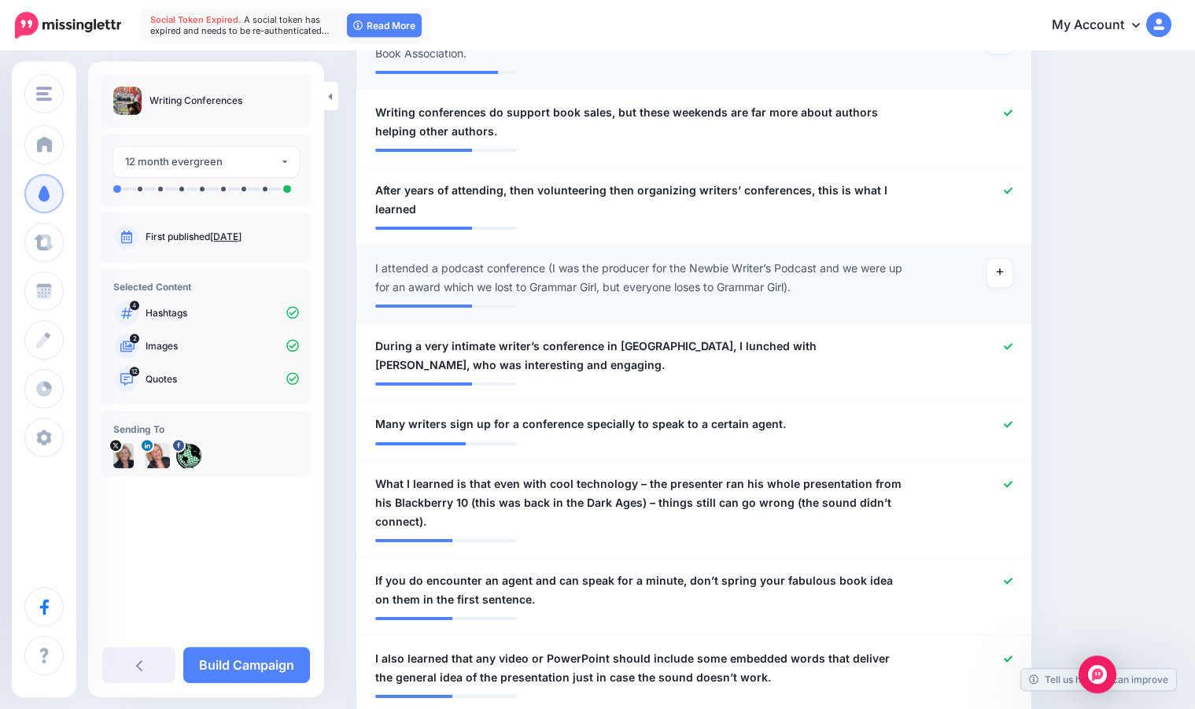
scroll to position [633, 0]
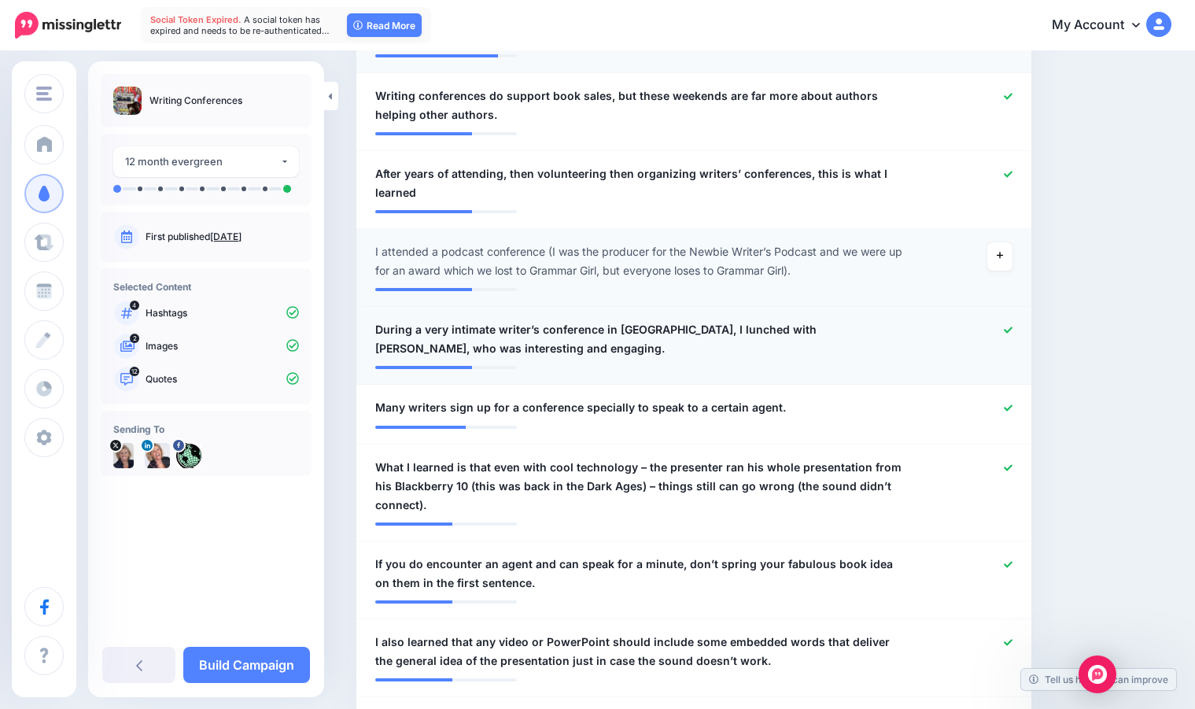
click at [1013, 331] on icon at bounding box center [1008, 330] width 9 height 6
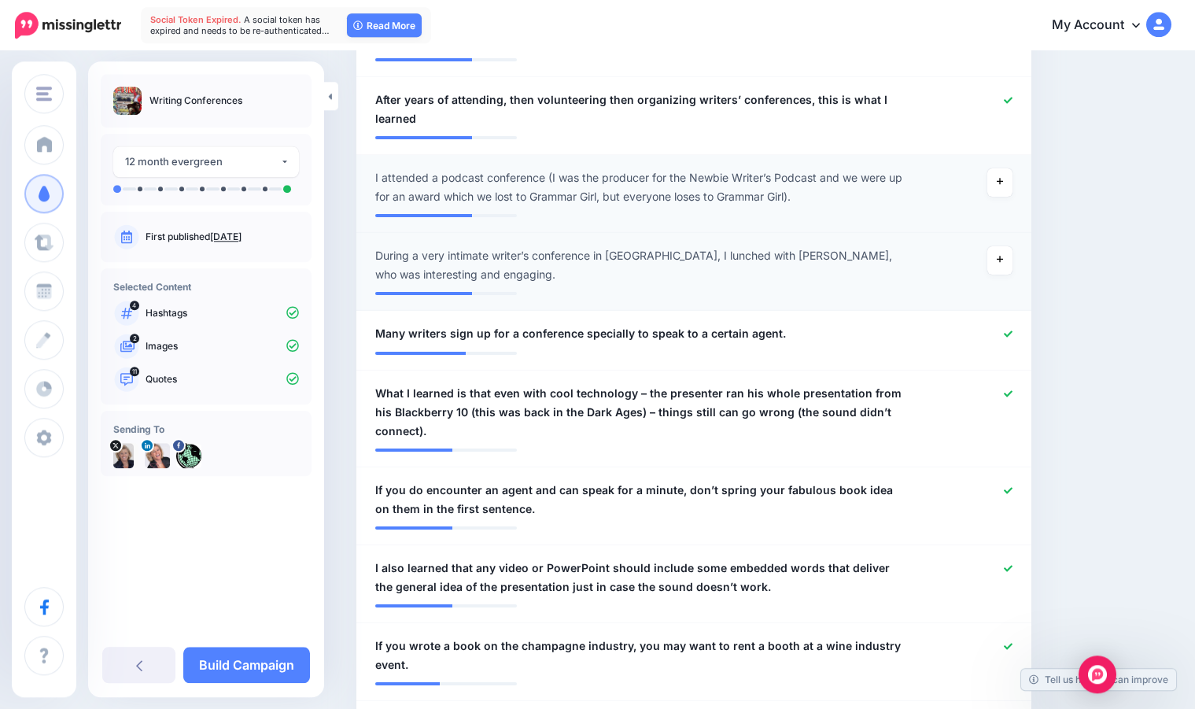
scroll to position [708, 0]
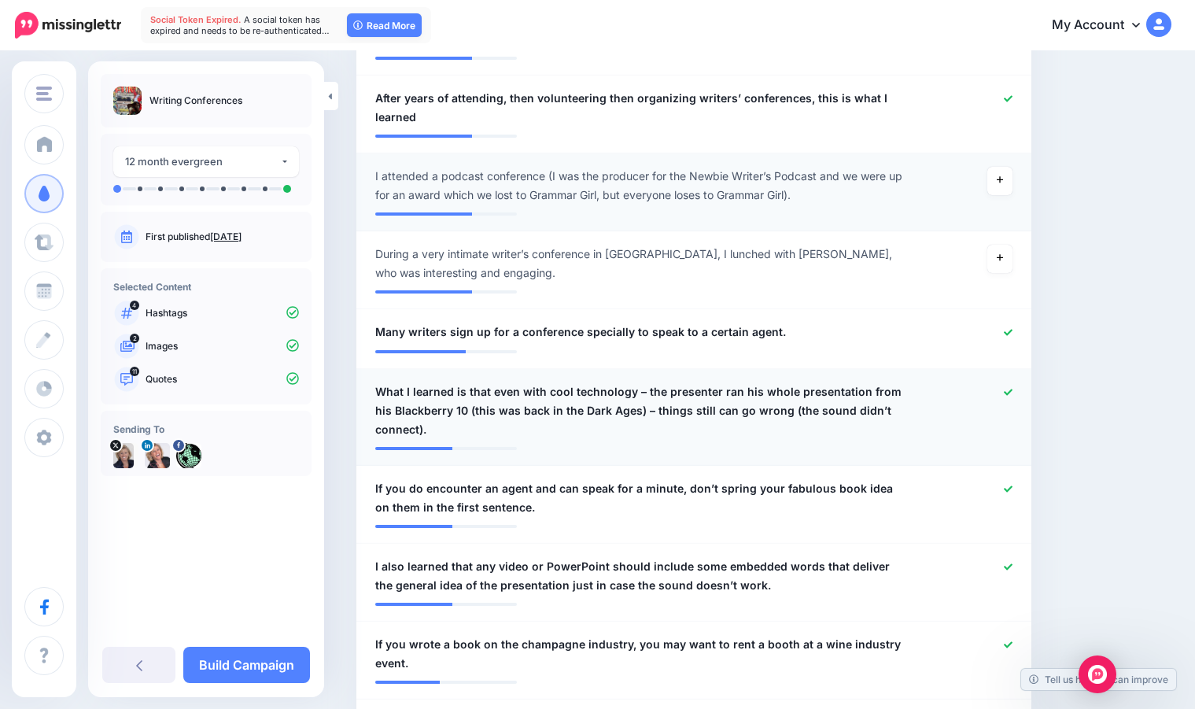
click at [1013, 396] on icon at bounding box center [1008, 392] width 9 height 9
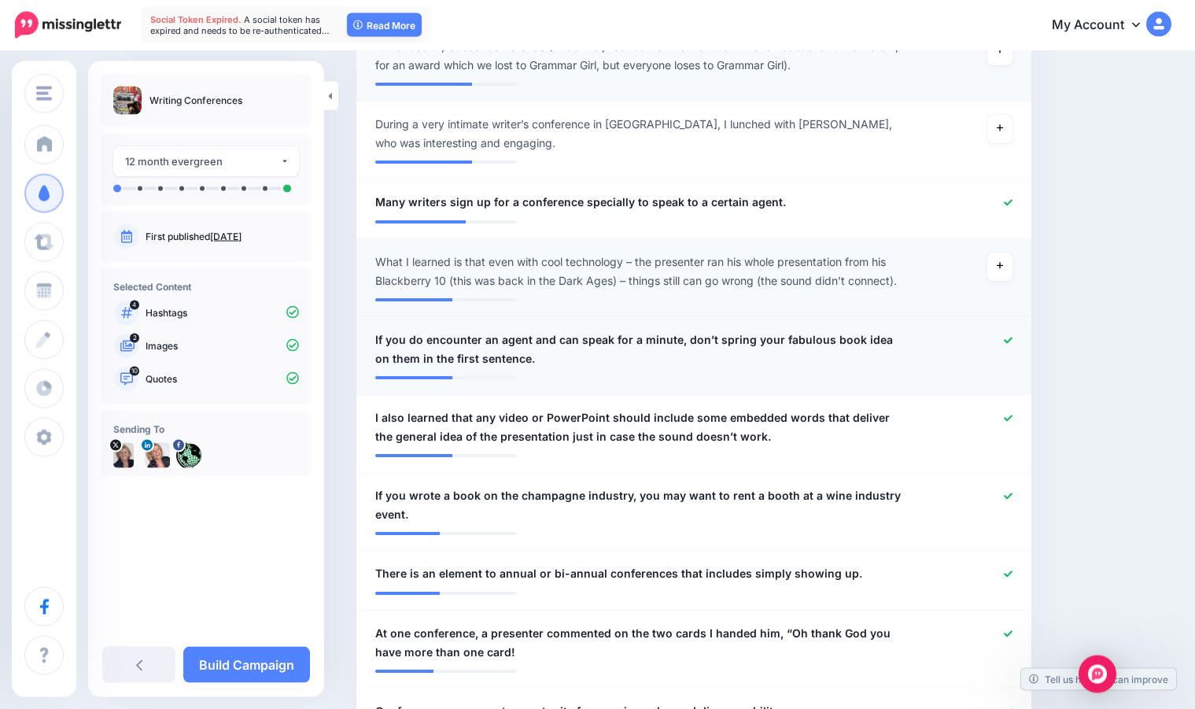
scroll to position [847, 0]
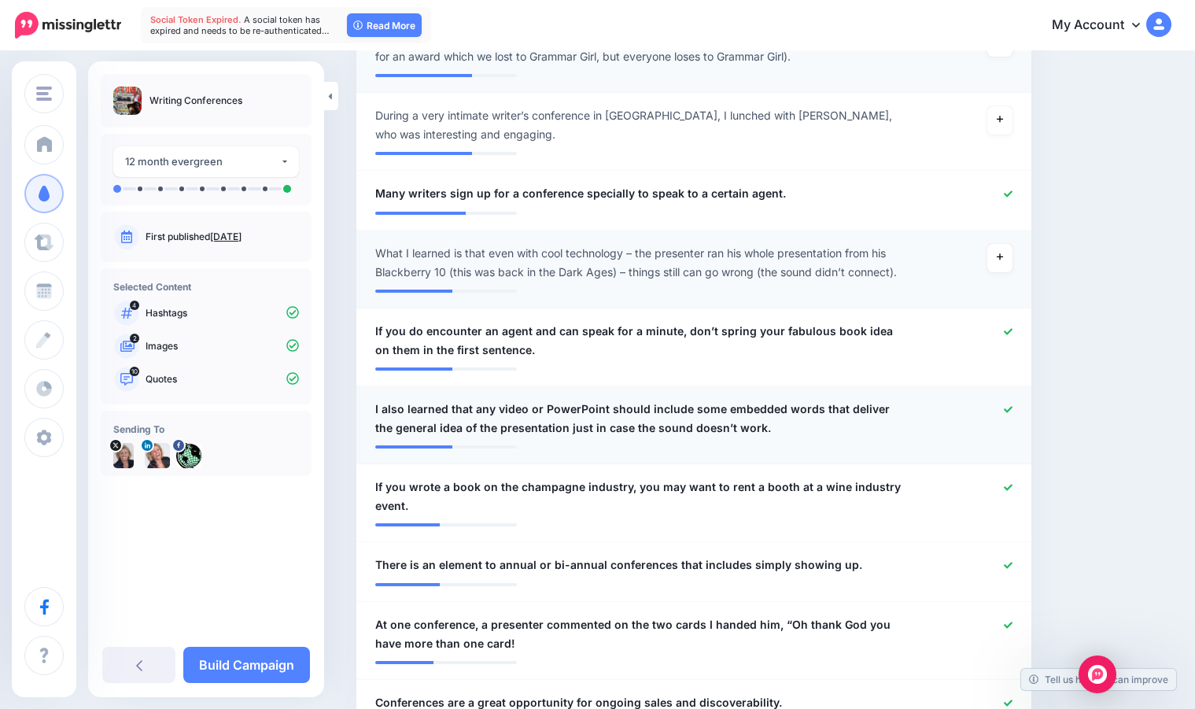
click at [1013, 408] on icon at bounding box center [1008, 409] width 9 height 9
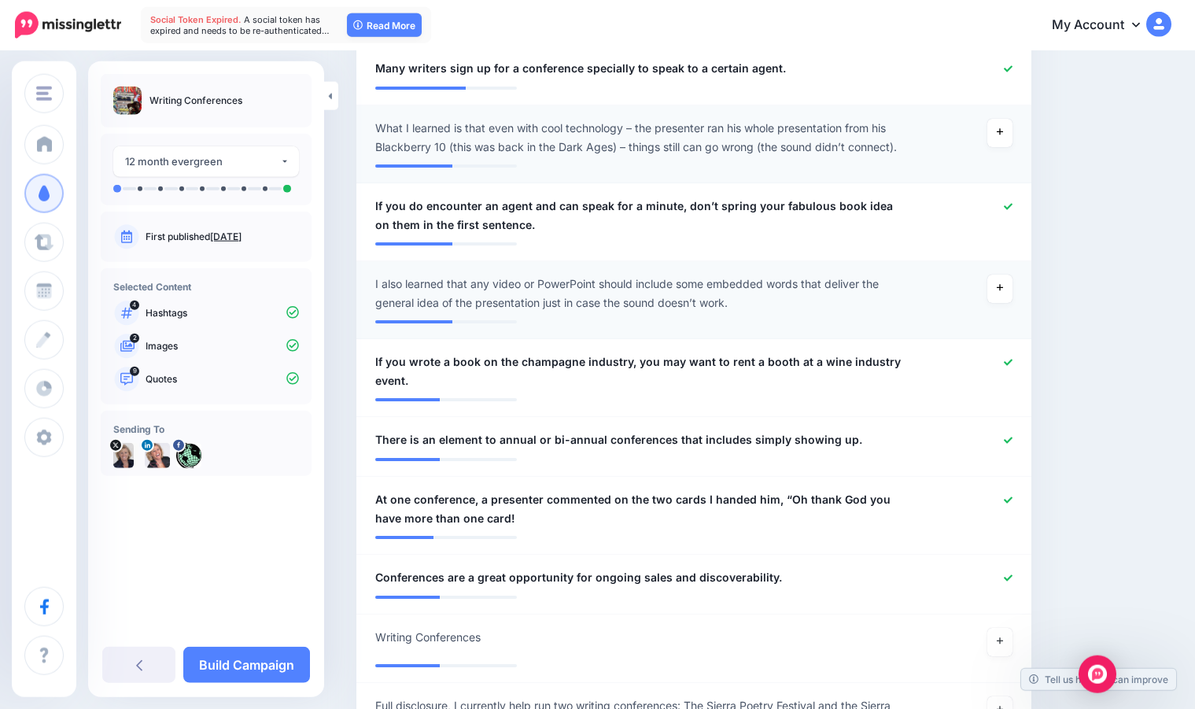
scroll to position [985, 0]
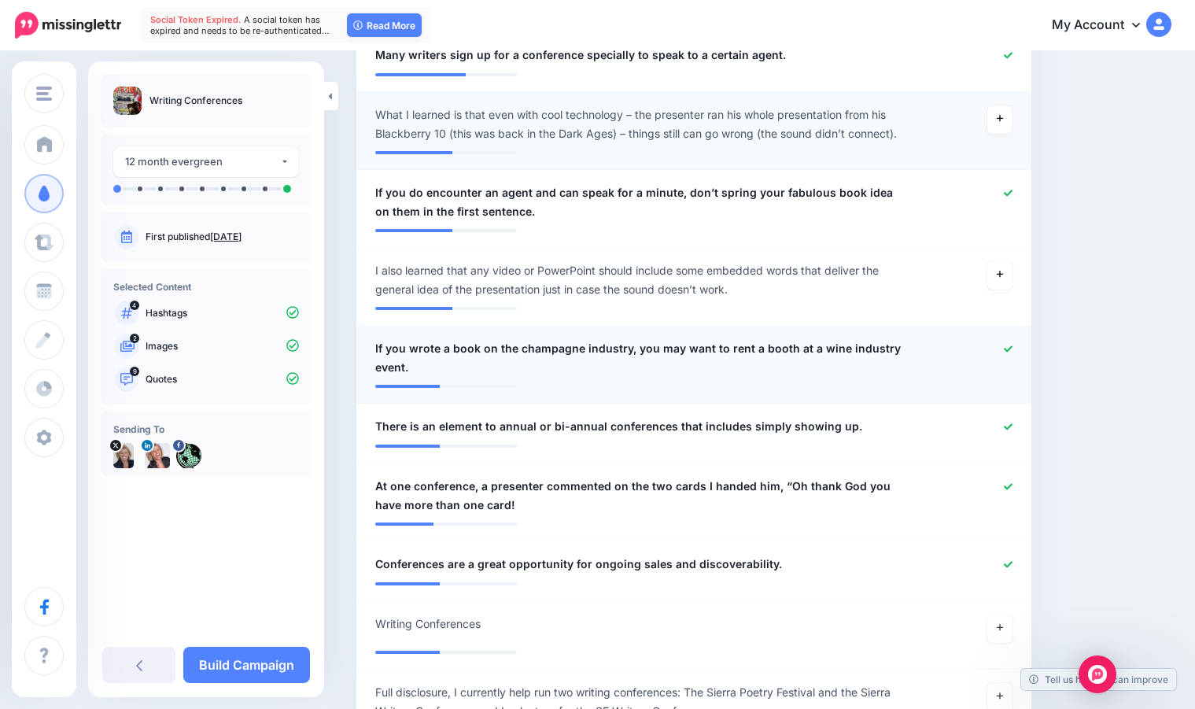
click at [648, 350] on span "If you wrote a book on the champagne industry, you may want to rent a booth at …" at bounding box center [638, 358] width 527 height 38
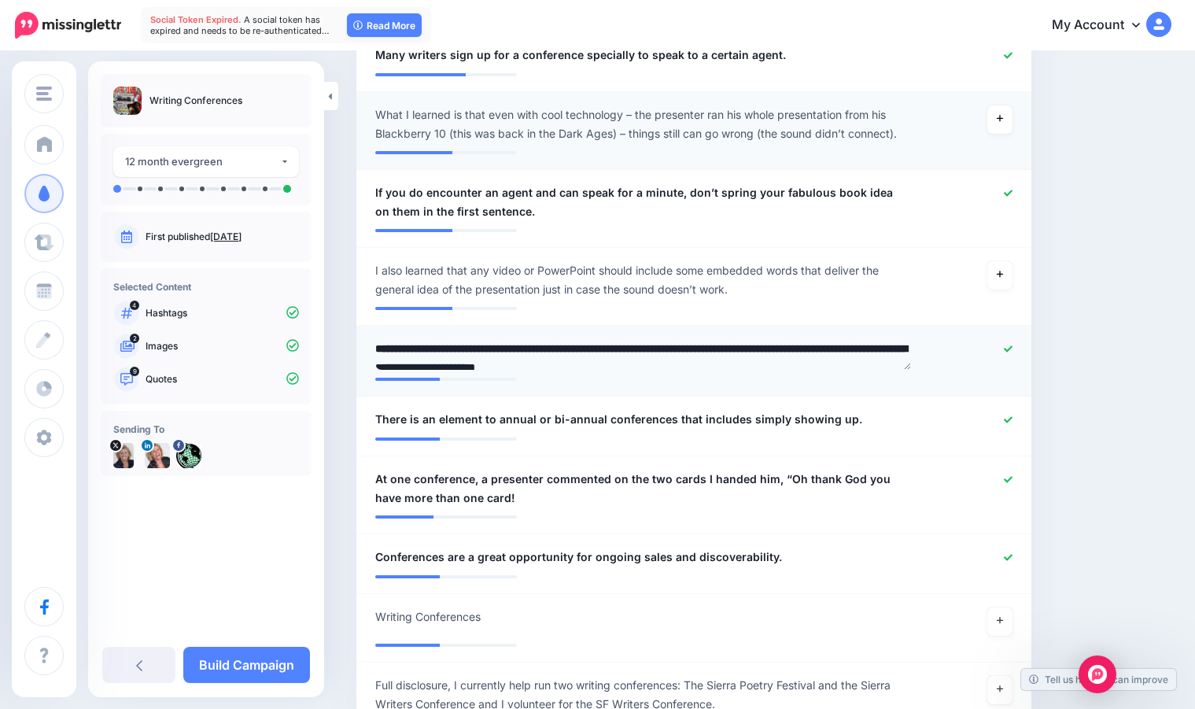
drag, startPoint x: 689, startPoint y: 350, endPoint x: 736, endPoint y: 367, distance: 49.3
click at [736, 367] on textarea "**********" at bounding box center [643, 354] width 536 height 31
type textarea "**********"
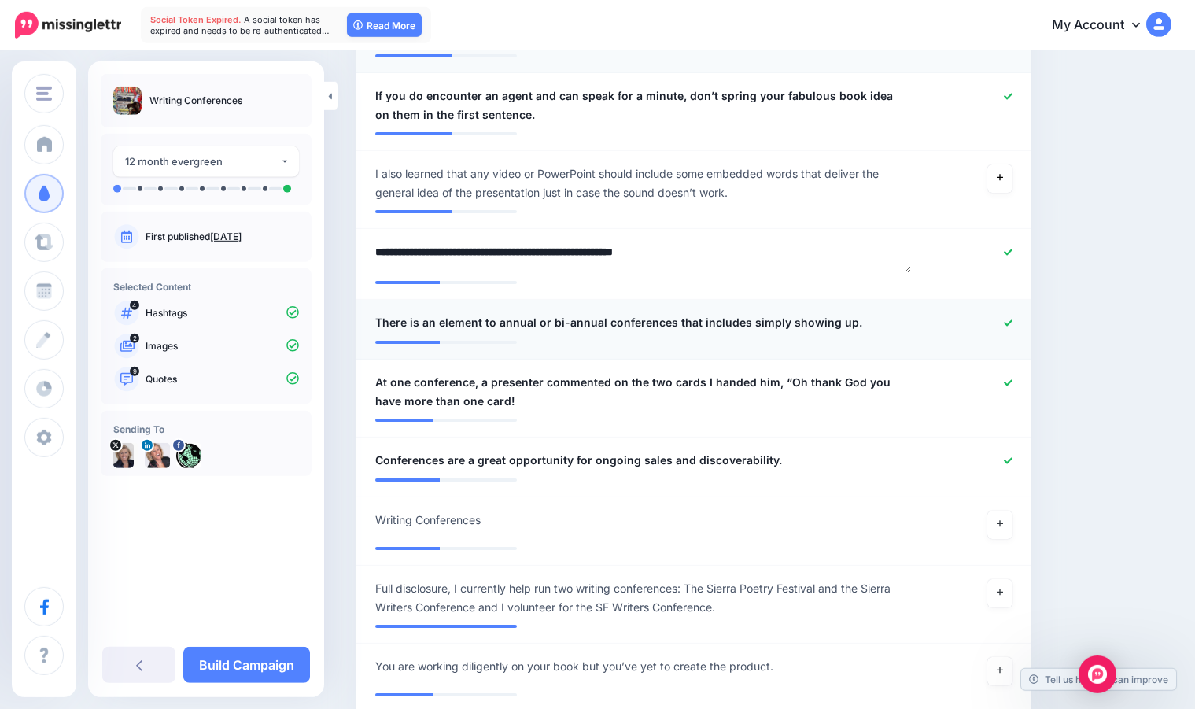
scroll to position [1086, 0]
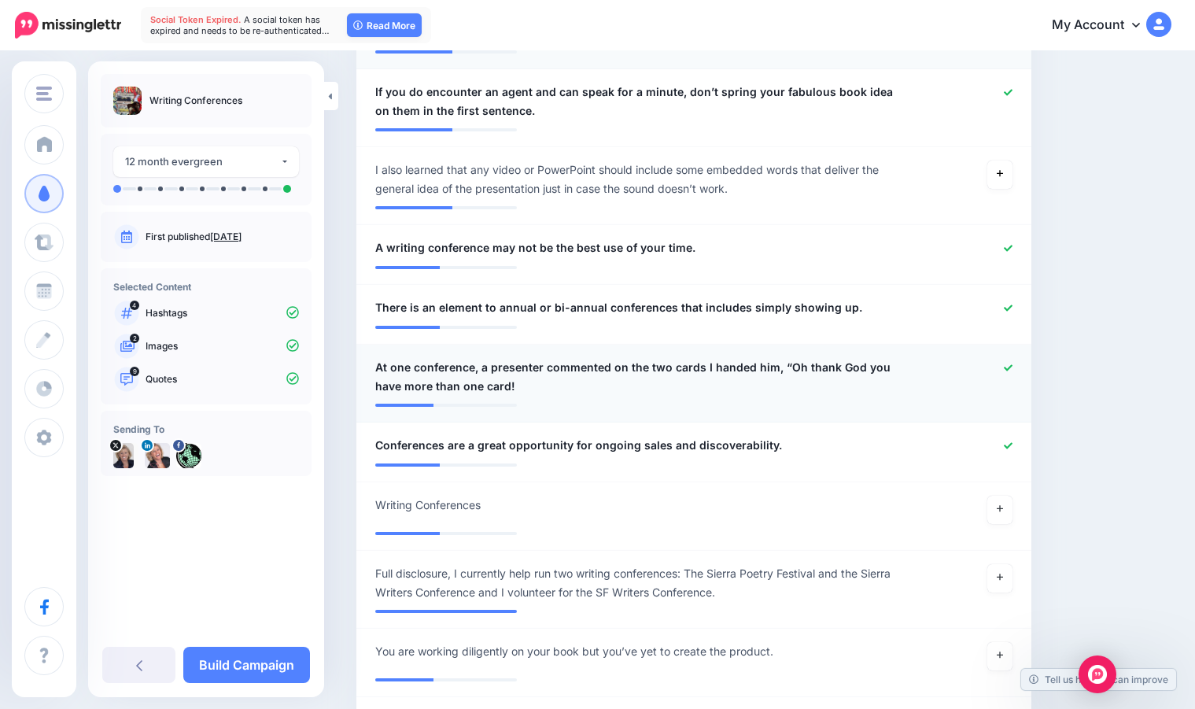
click at [1019, 383] on div at bounding box center [969, 377] width 110 height 38
click at [1013, 369] on icon at bounding box center [1008, 367] width 9 height 6
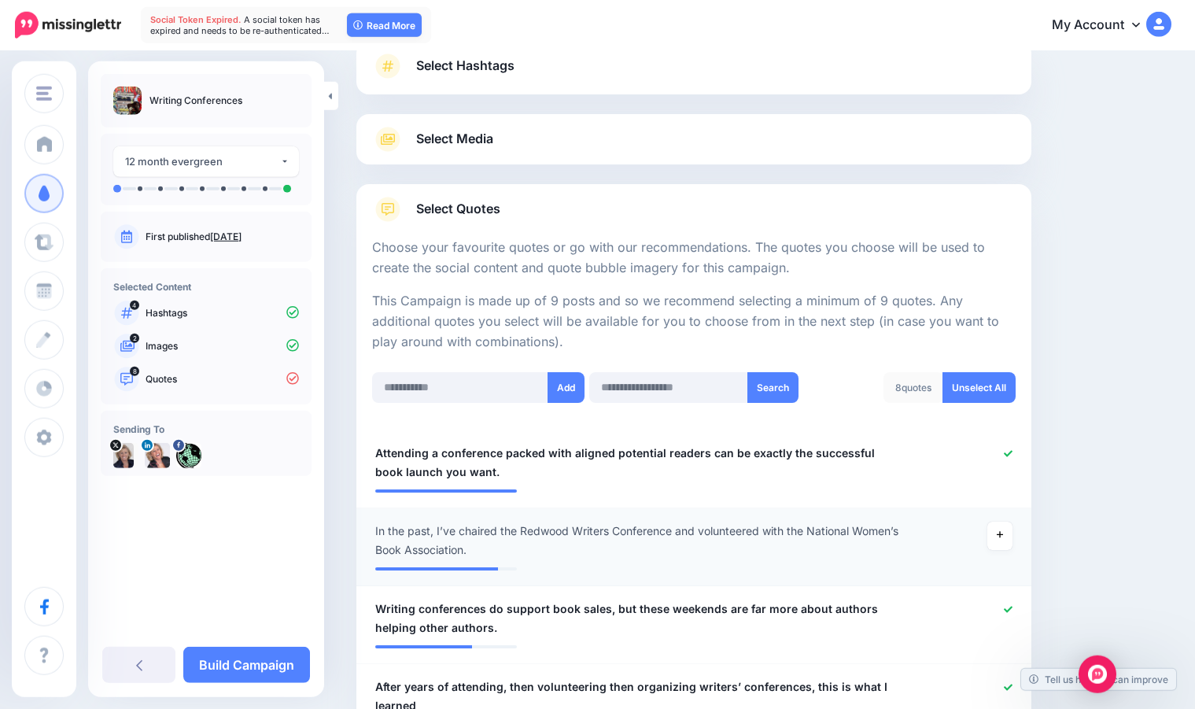
scroll to position [54, 0]
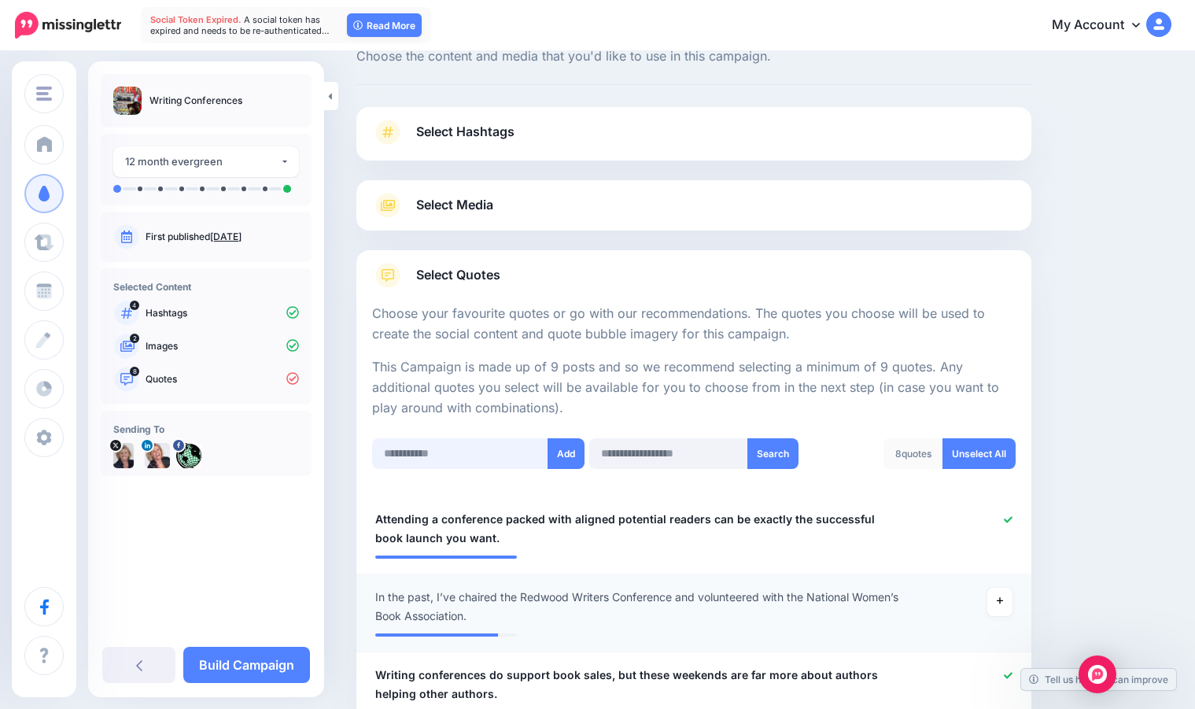
click at [396, 455] on input "text" at bounding box center [460, 453] width 176 height 31
type input "**********"
click at [563, 450] on button "Add" at bounding box center [566, 453] width 37 height 31
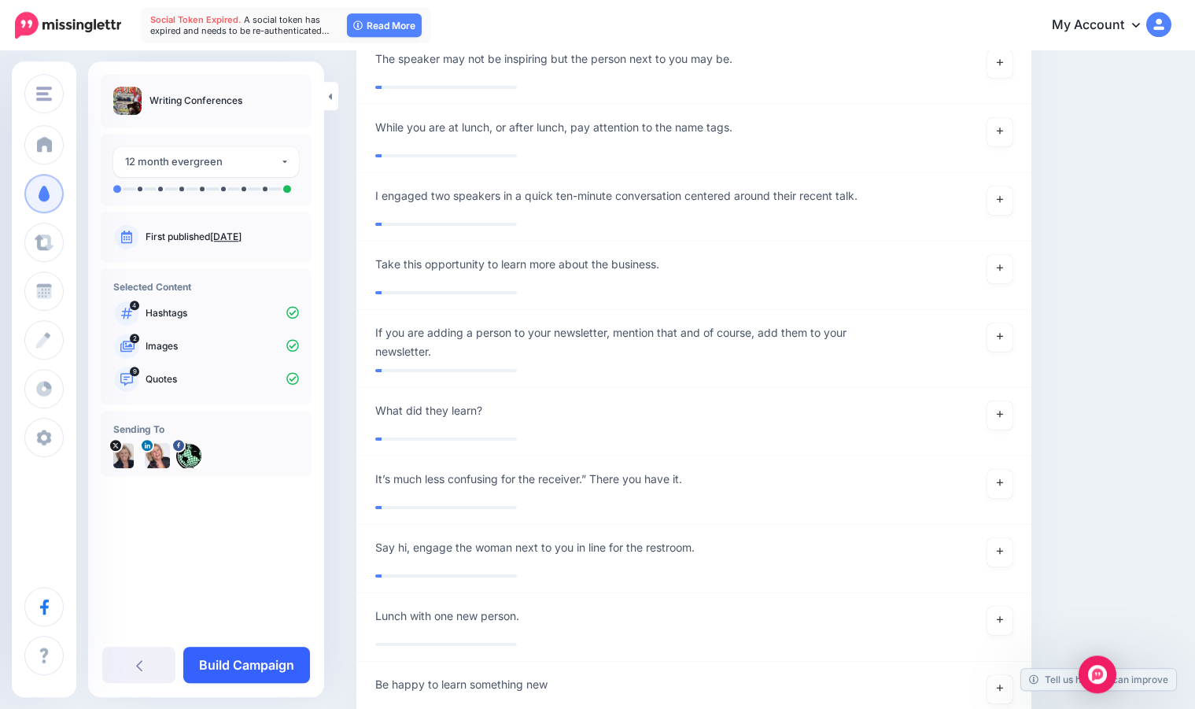
scroll to position [5718, 0]
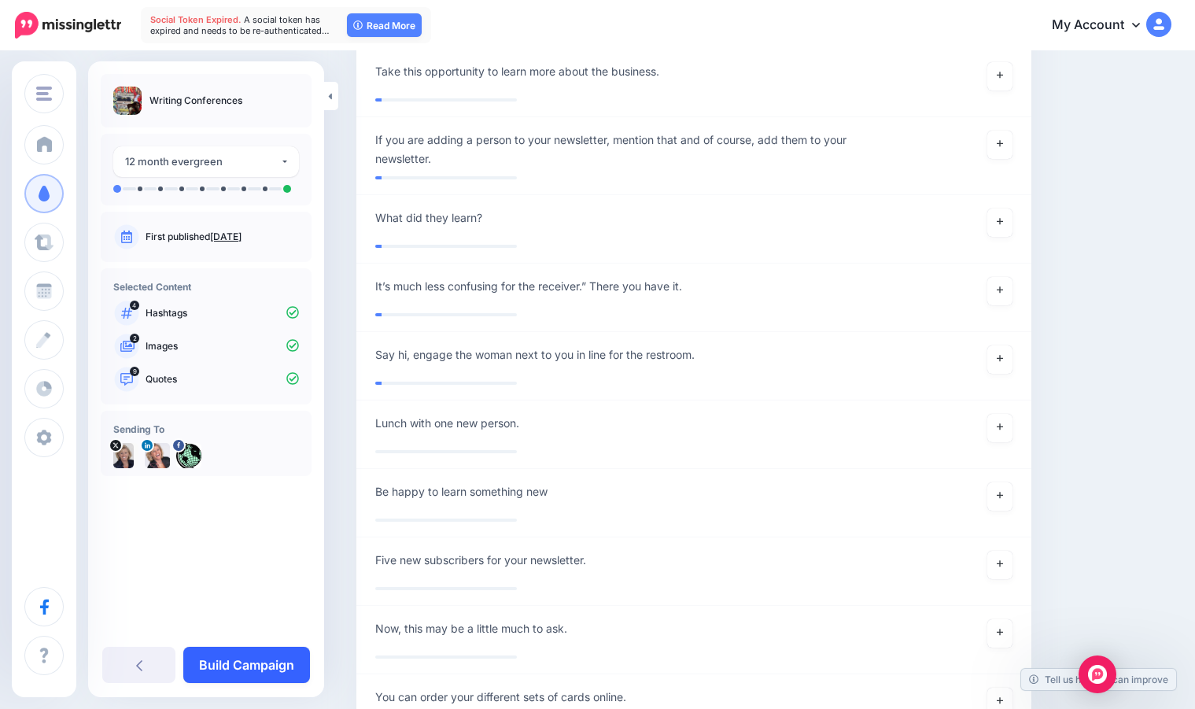
click at [237, 657] on link "Build Campaign" at bounding box center [246, 665] width 127 height 36
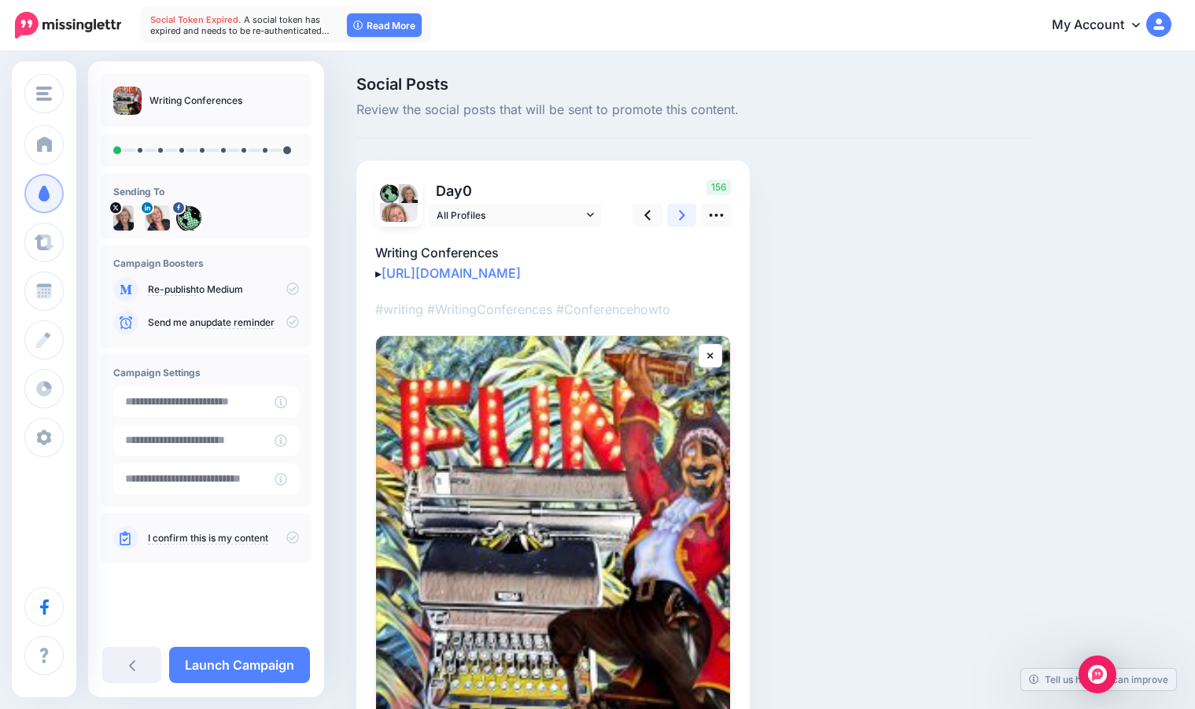
click at [686, 213] on link at bounding box center [682, 215] width 30 height 23
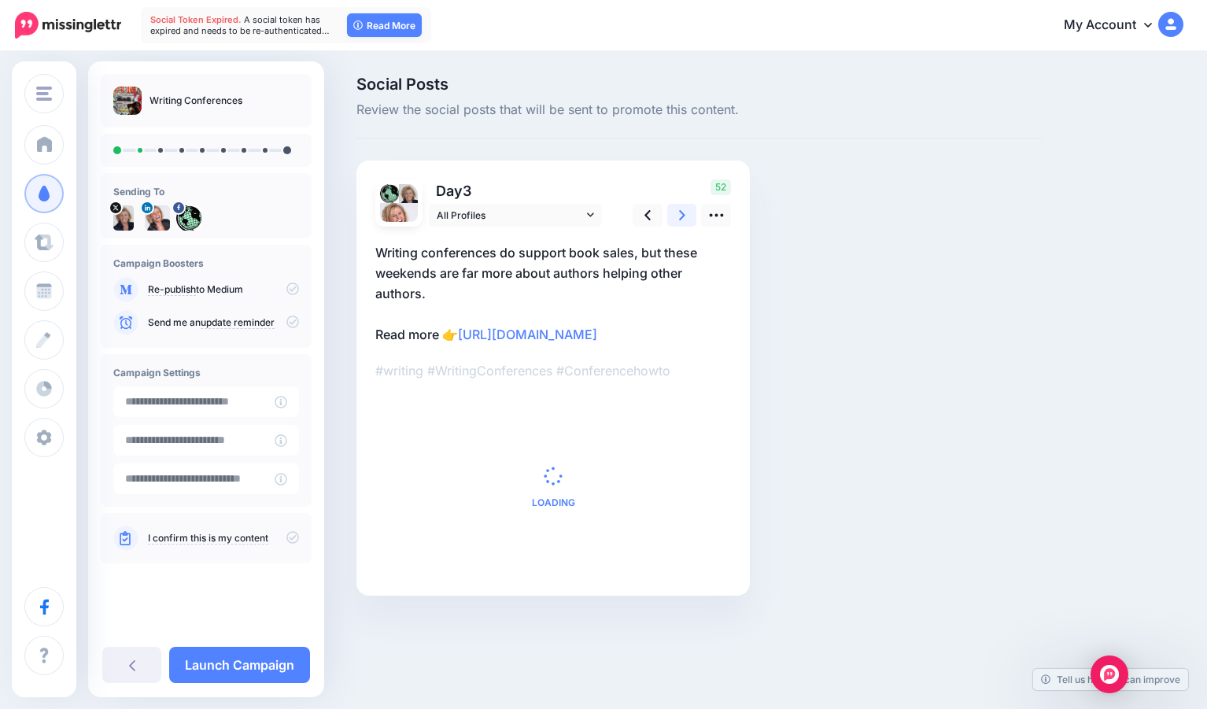
click at [686, 213] on link at bounding box center [682, 215] width 30 height 23
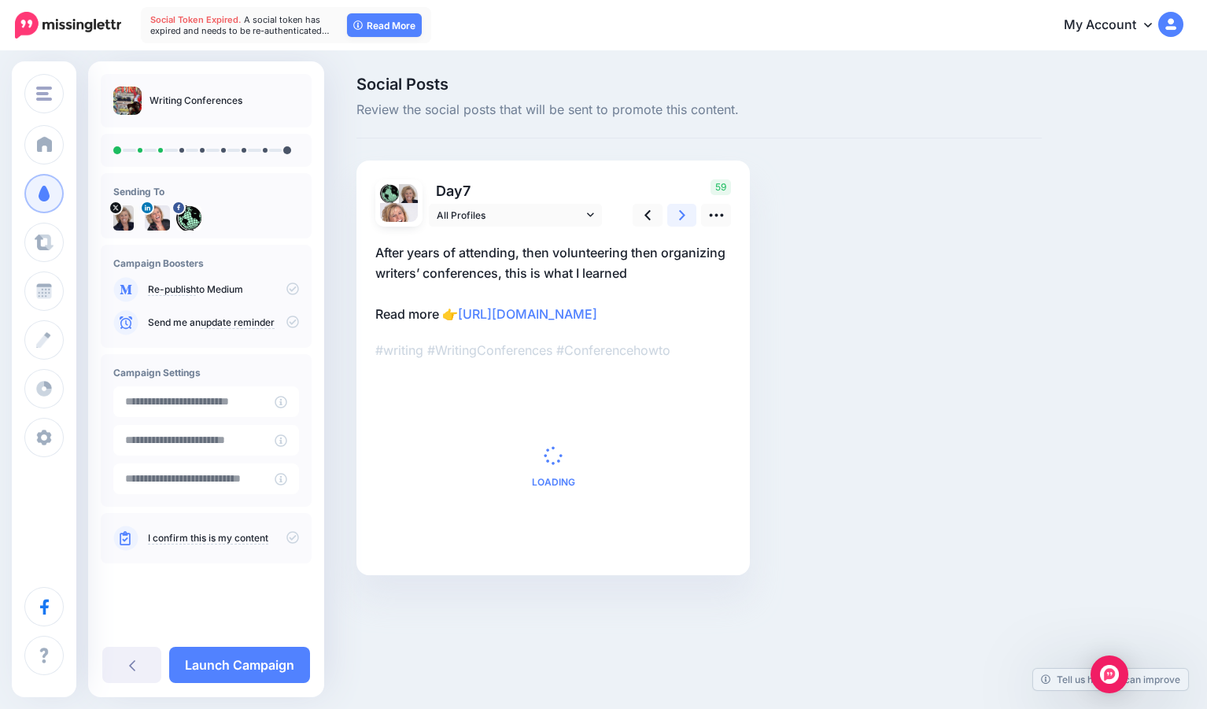
click at [686, 213] on link at bounding box center [682, 215] width 30 height 23
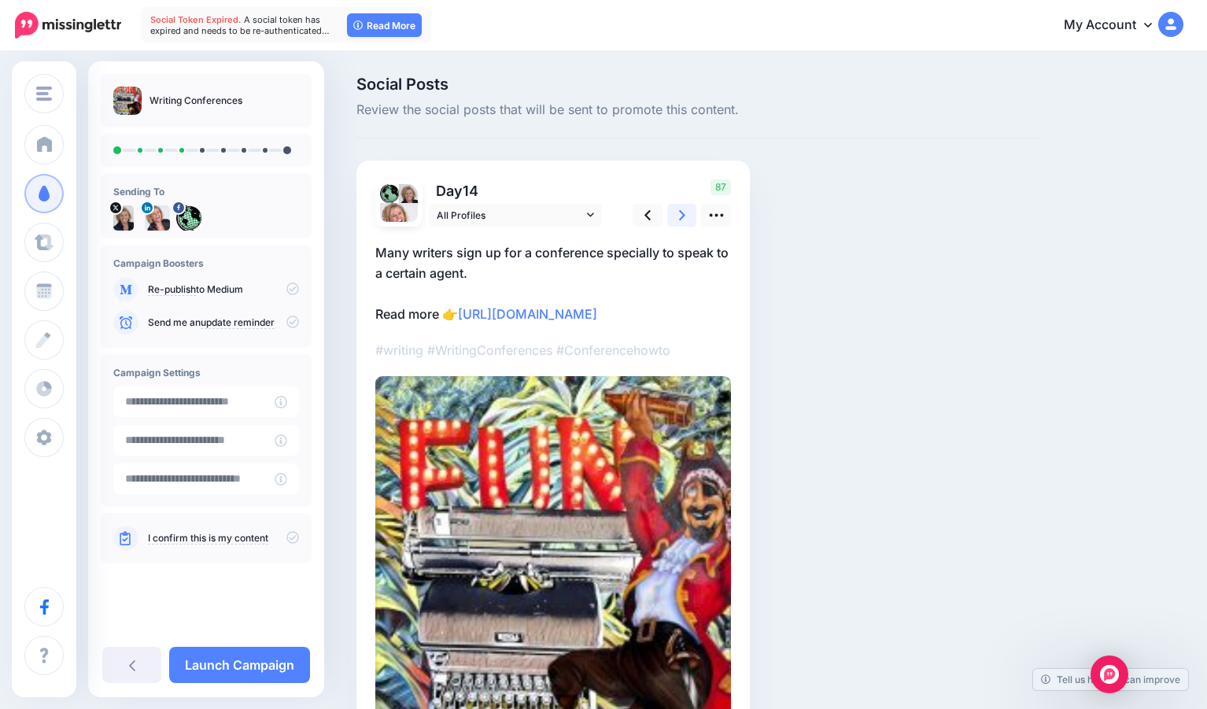
click at [686, 213] on link at bounding box center [682, 215] width 30 height 23
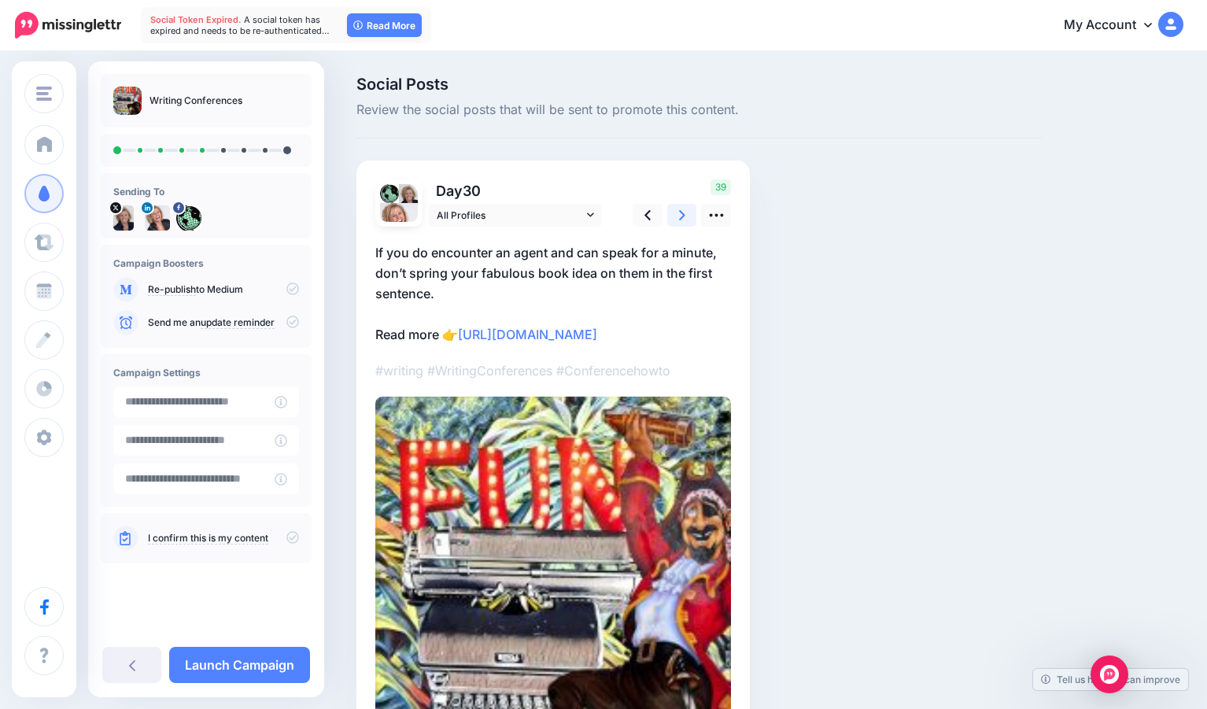
click at [686, 213] on link at bounding box center [682, 215] width 30 height 23
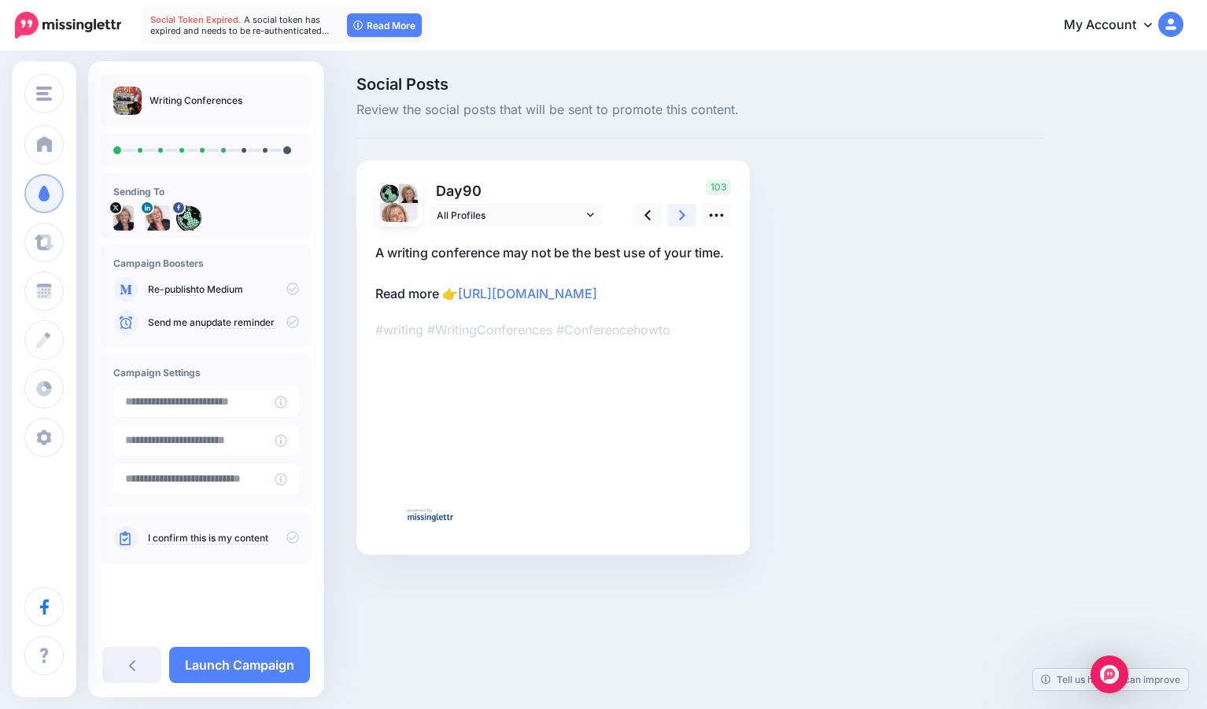
click at [686, 213] on link at bounding box center [682, 215] width 30 height 23
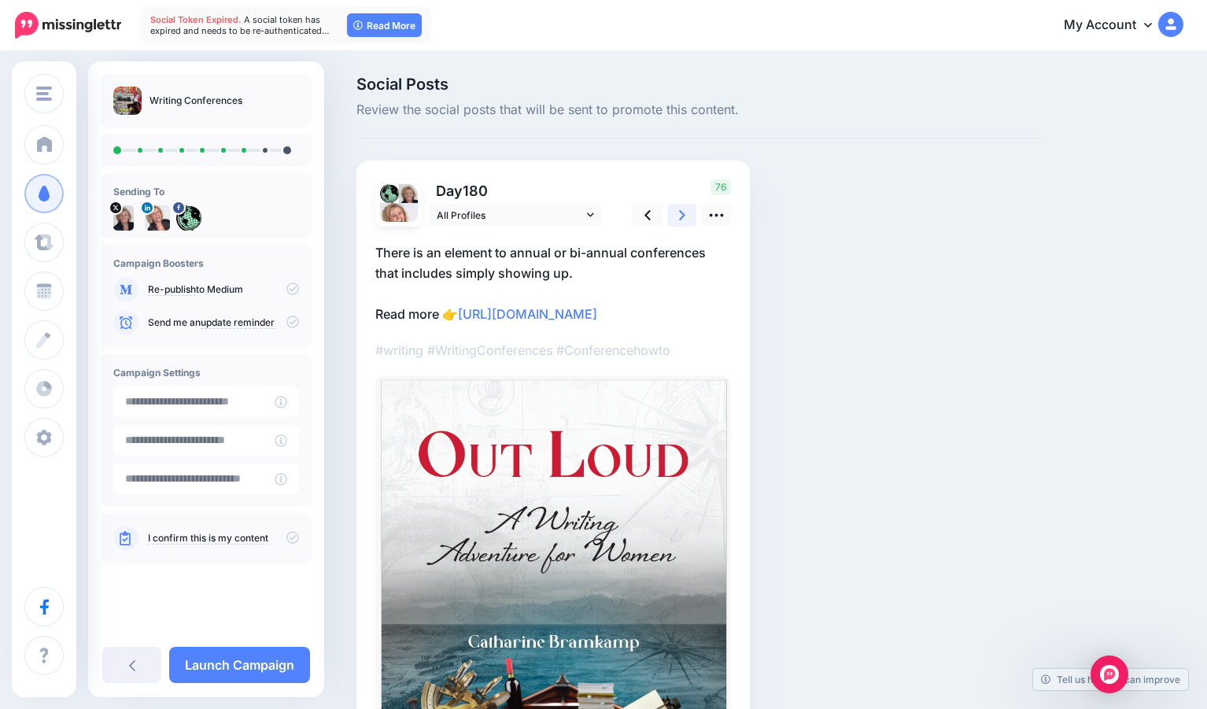
click at [686, 213] on link at bounding box center [682, 215] width 30 height 23
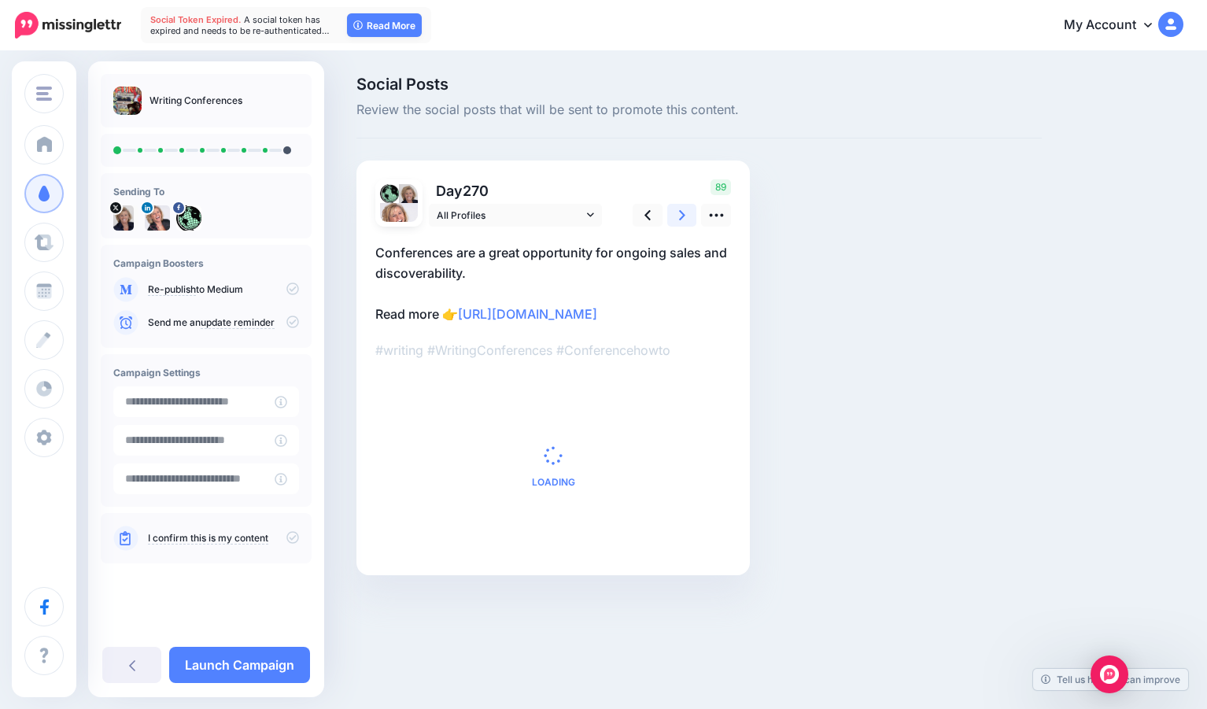
click at [686, 213] on link at bounding box center [682, 215] width 30 height 23
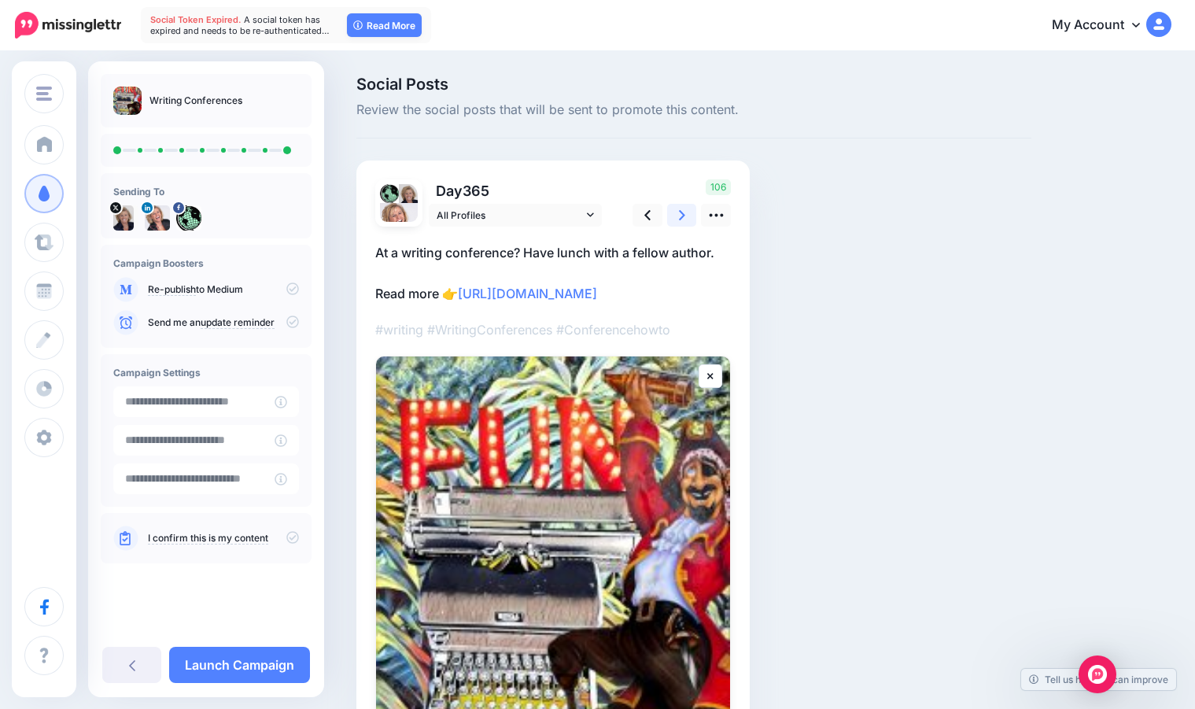
click at [686, 213] on link at bounding box center [682, 215] width 30 height 23
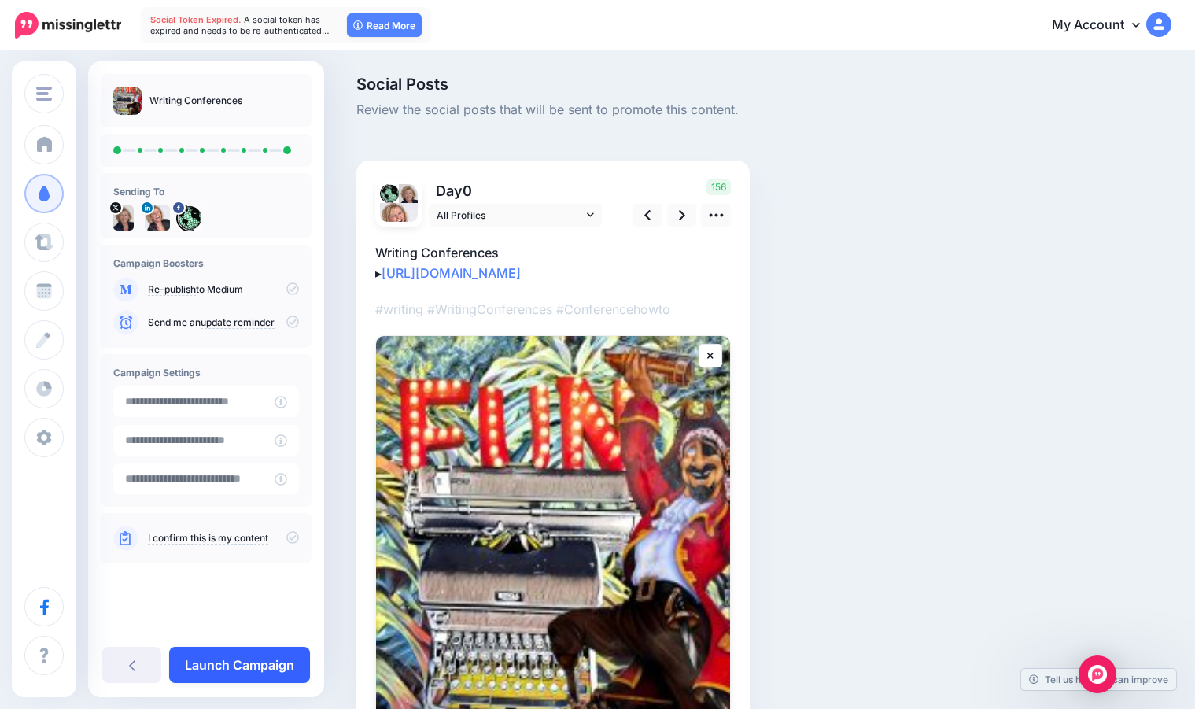
click at [249, 667] on link "Launch Campaign" at bounding box center [239, 665] width 141 height 36
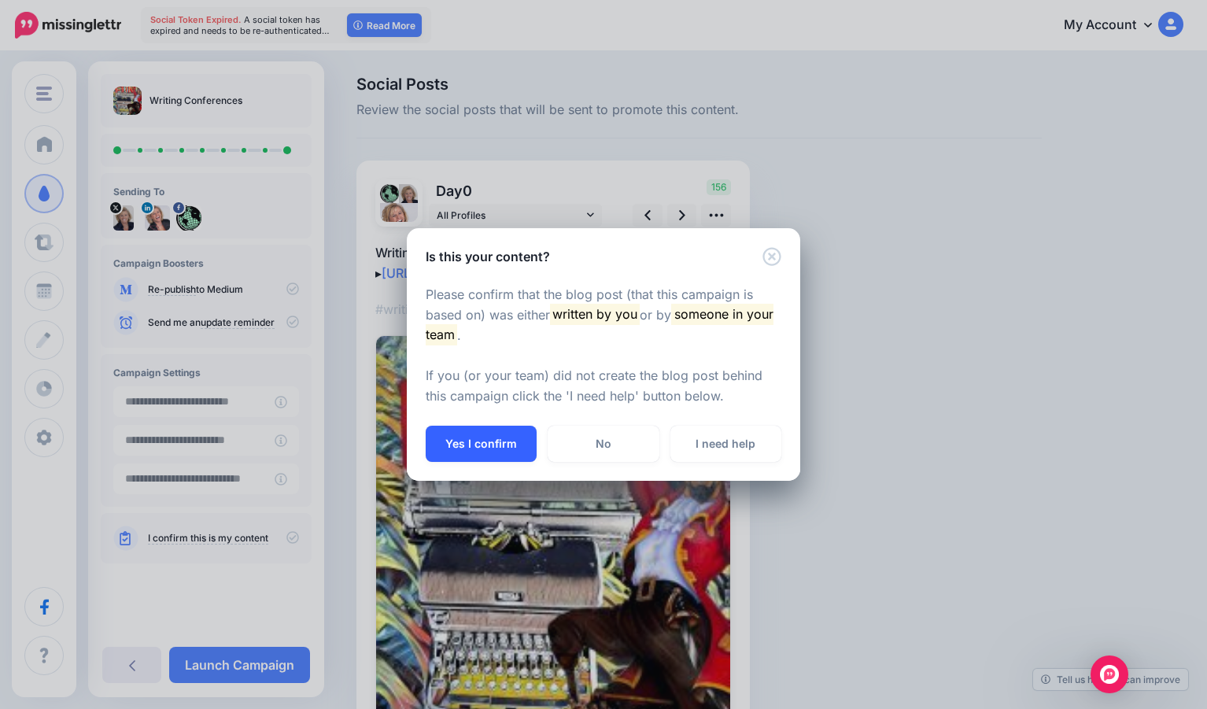
click at [518, 433] on button "Yes I confirm" at bounding box center [481, 444] width 111 height 36
